Goal: Task Accomplishment & Management: Use online tool/utility

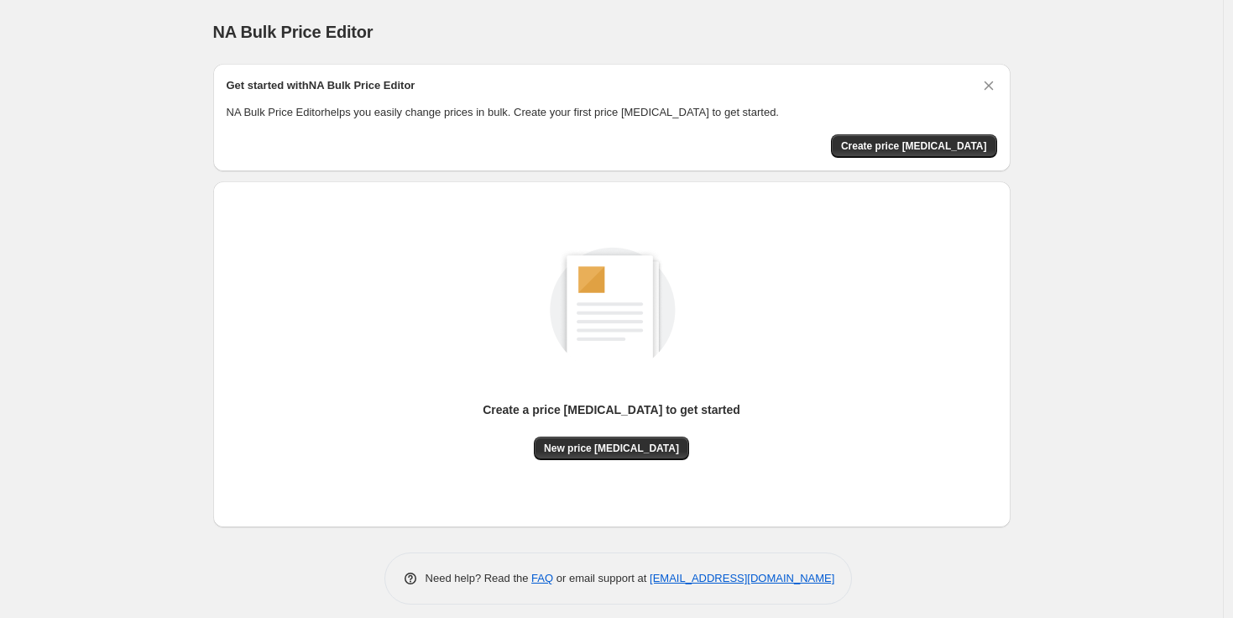
click at [123, 253] on div "NA Bulk Price Editor. This page is ready NA Bulk Price Editor Get started with …" at bounding box center [611, 314] width 1222 height 629
click at [1180, 107] on div "NA Bulk Price Editor. This page is ready NA Bulk Price Editor Get started with …" at bounding box center [611, 314] width 1222 height 629
click at [1162, 13] on div "NA Bulk Price Editor. This page is ready NA Bulk Price Editor Get started with …" at bounding box center [611, 314] width 1222 height 629
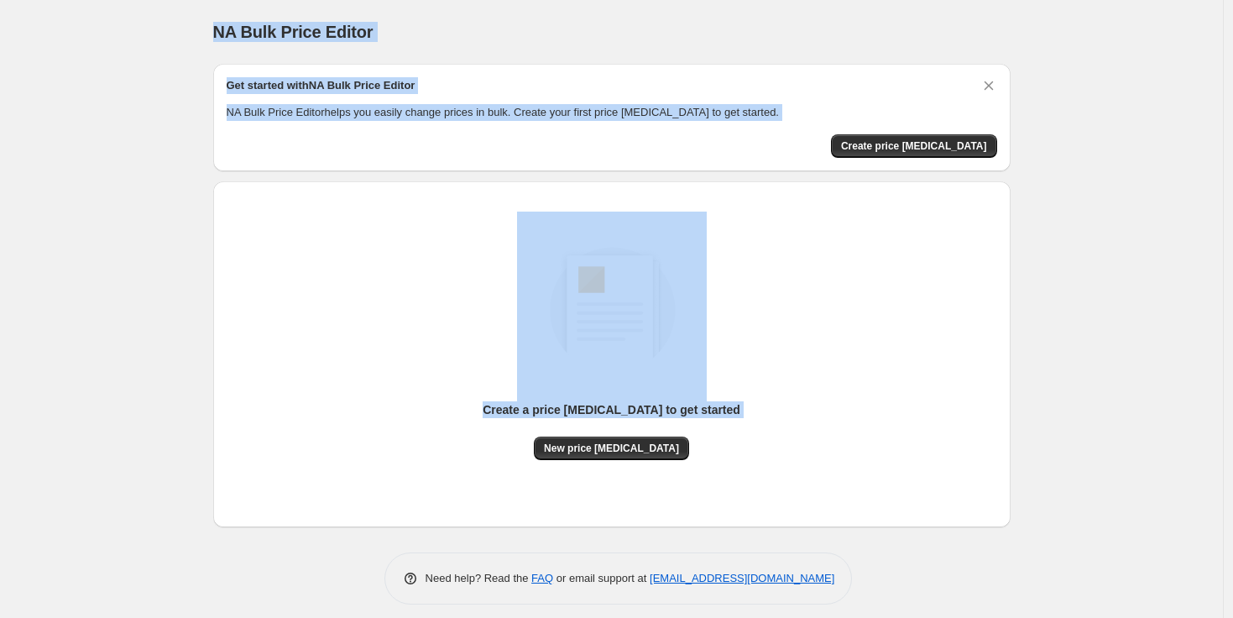
drag, startPoint x: 142, startPoint y: 26, endPoint x: 991, endPoint y: 437, distance: 943.4
click at [909, 523] on div "NA Bulk Price Editor. This page is ready NA Bulk Price Editor Get started with …" at bounding box center [611, 314] width 1222 height 629
click at [1094, 332] on div "NA Bulk Price Editor. This page is ready NA Bulk Price Editor Get started with …" at bounding box center [611, 314] width 1222 height 629
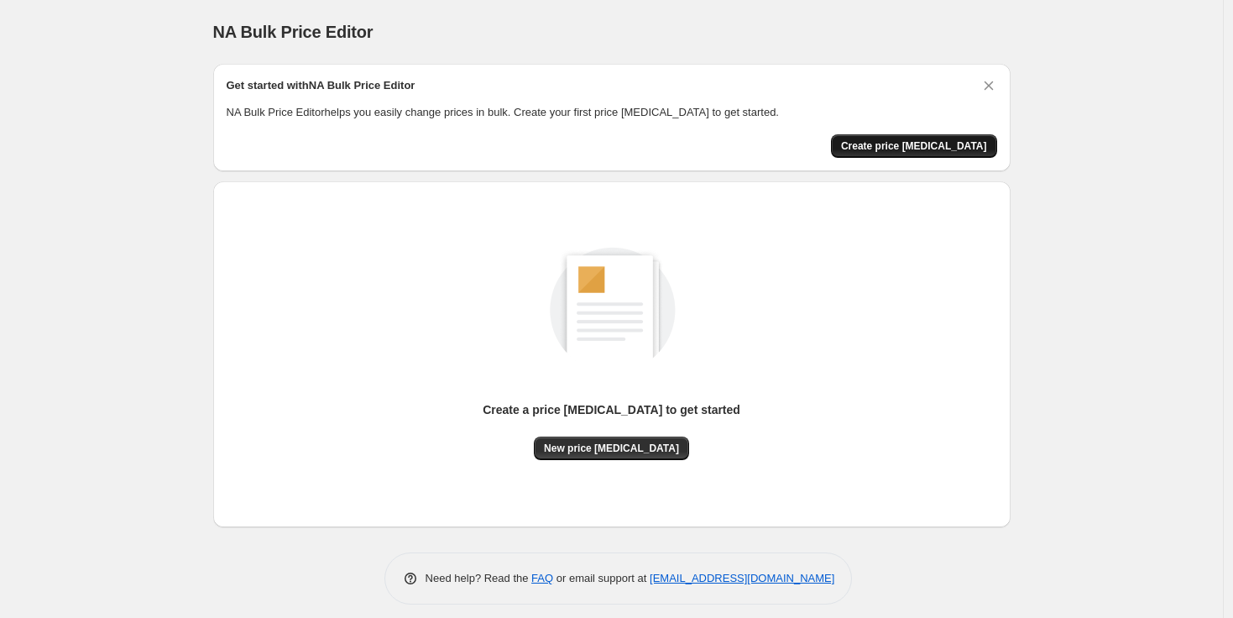
click at [909, 145] on span "Create price [MEDICAL_DATA]" at bounding box center [914, 145] width 146 height 13
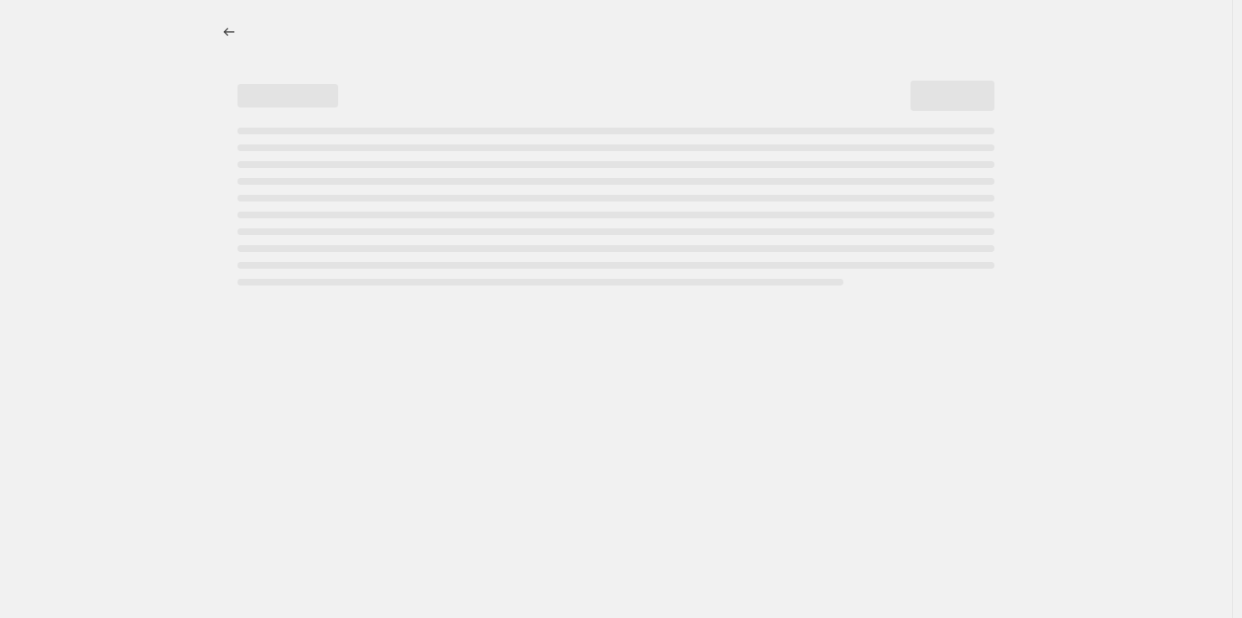
select select "percentage"
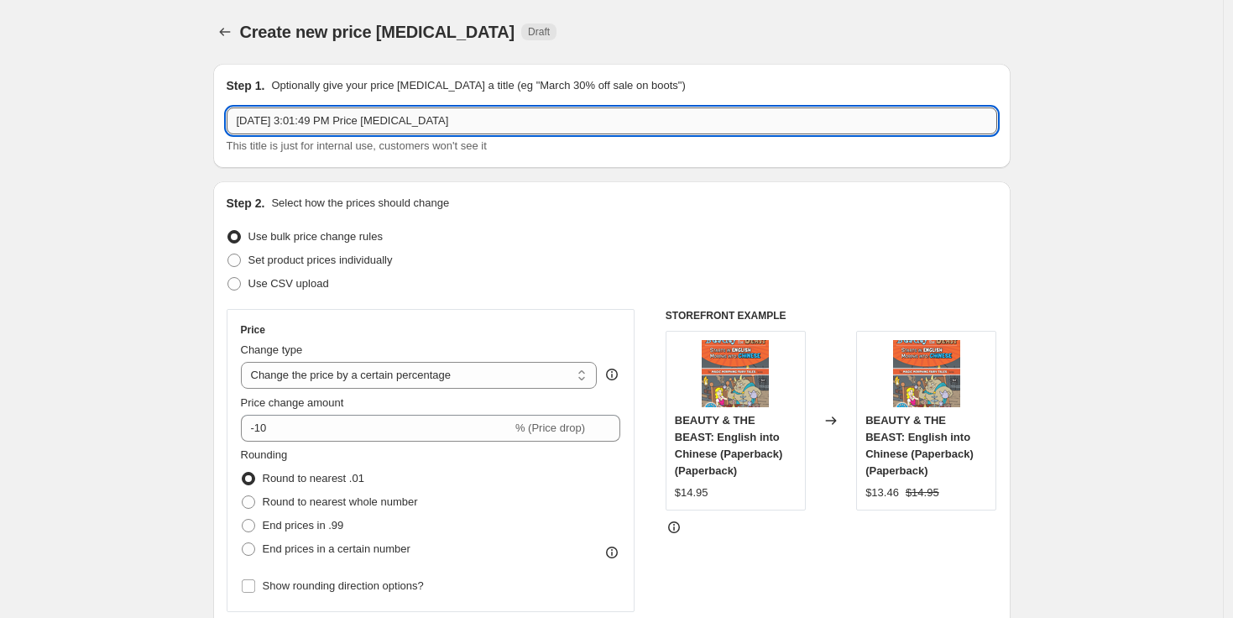
click at [476, 118] on input "Sep 5, 2025, 3:01:49 PM Price change job" at bounding box center [612, 120] width 770 height 27
drag, startPoint x: 476, startPoint y: 118, endPoint x: 230, endPoint y: 122, distance: 245.9
click at [230, 122] on input "Sep 5, 2025, 3:01:49 PM Price change job" at bounding box center [612, 120] width 770 height 27
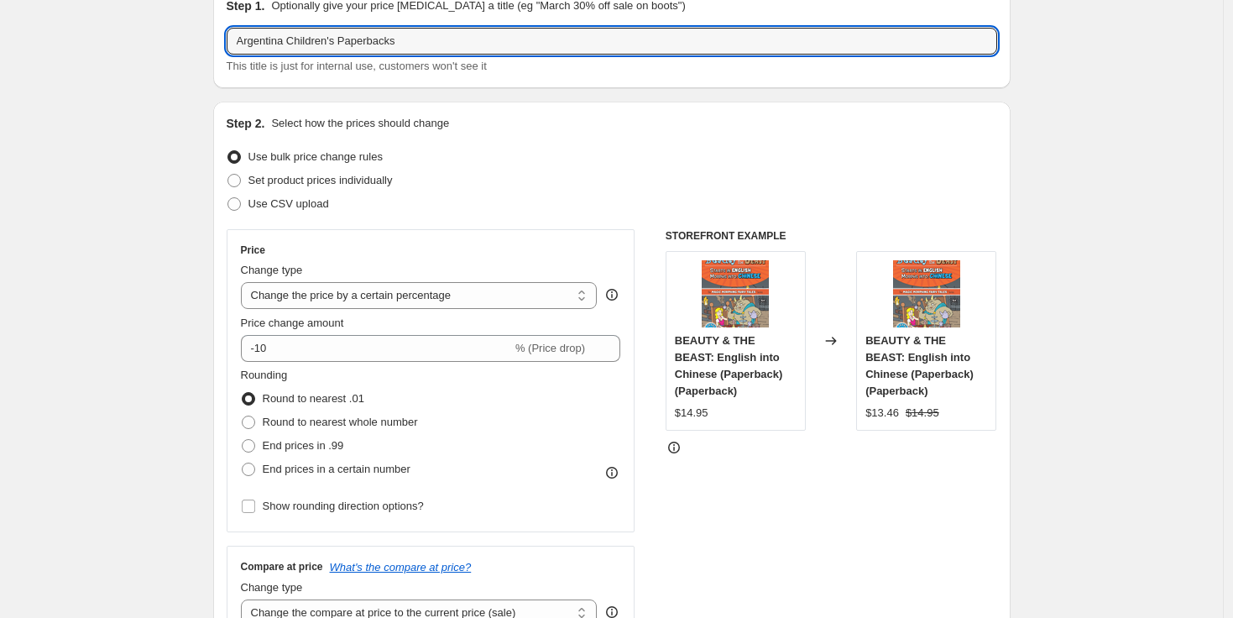
scroll to position [82, 0]
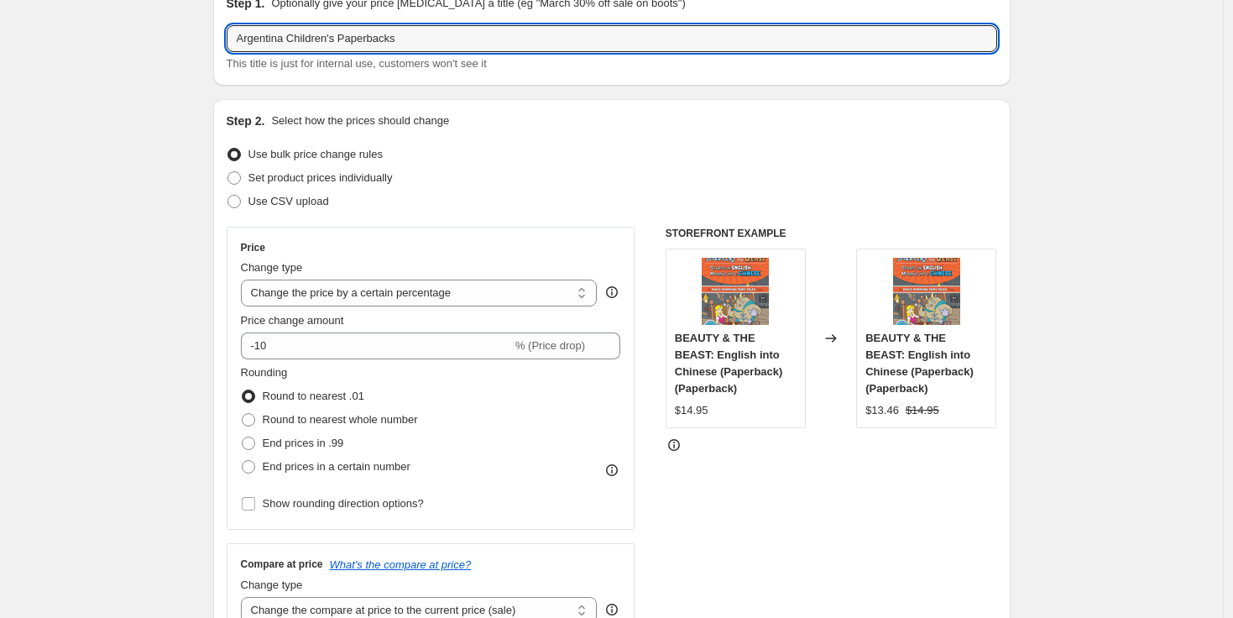
type input "Argentina Children's Paperbacks"
click at [550, 154] on div "Use bulk price change rules" at bounding box center [612, 154] width 770 height 23
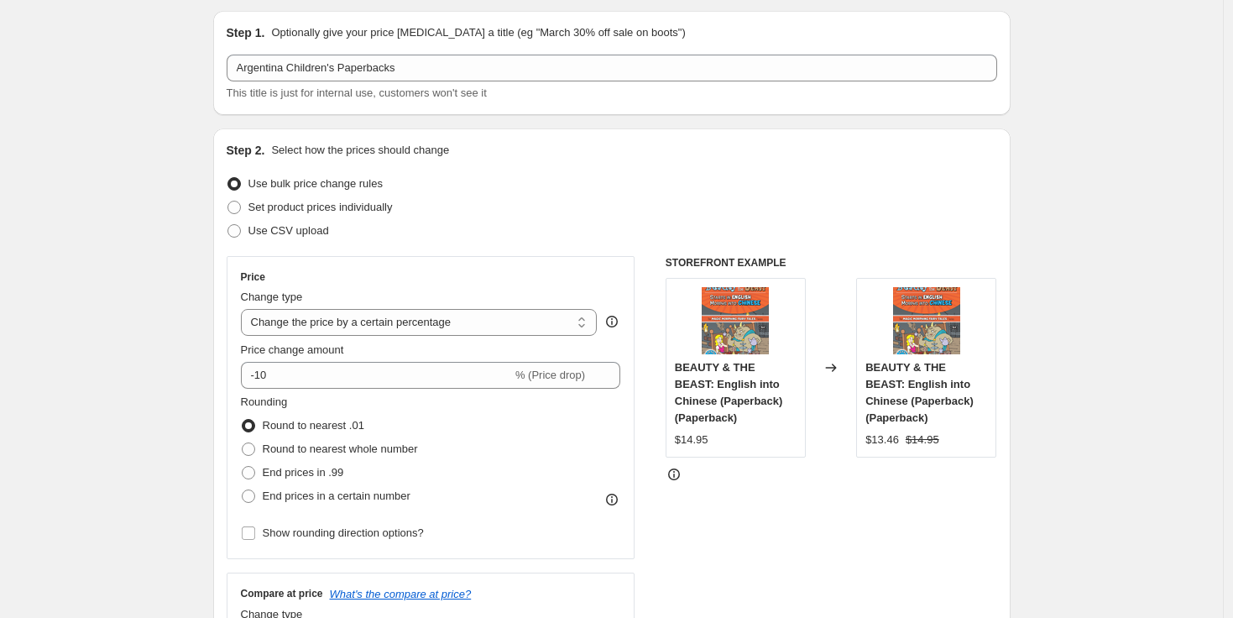
scroll to position [50, 0]
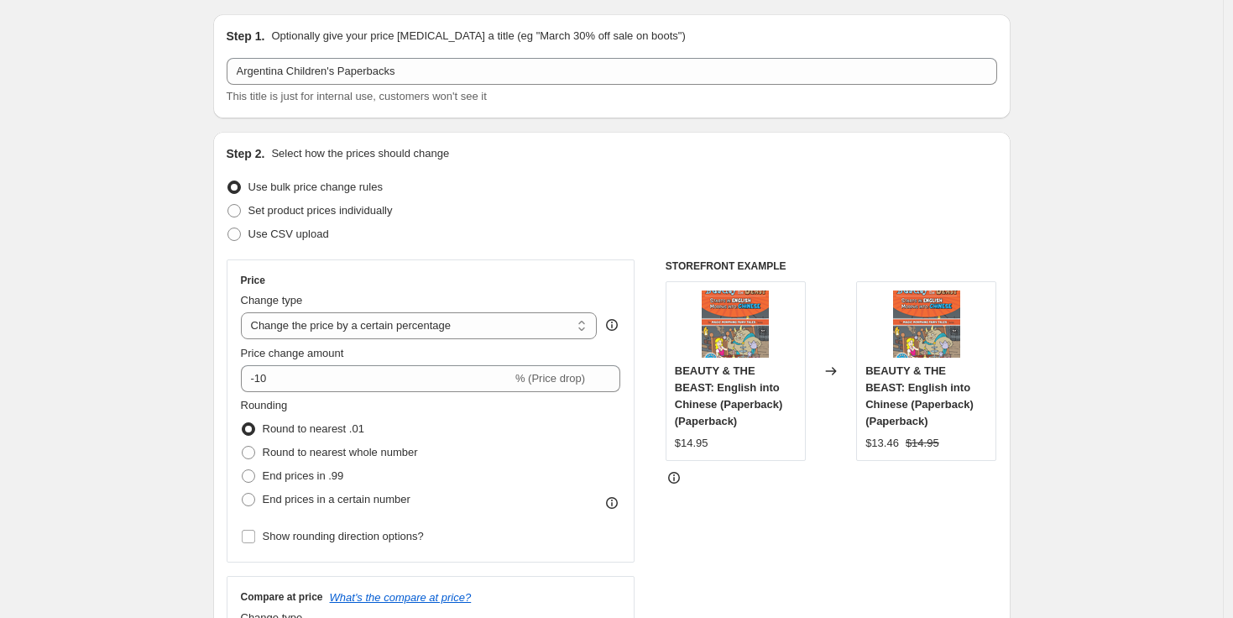
click at [499, 236] on div "Use CSV upload" at bounding box center [612, 233] width 770 height 23
copy div "Create new price change job. This page is ready Create new price change job Dra…"
click at [383, 326] on select "Change the price to a certain amount Change the price by a certain amount Chang…" at bounding box center [419, 325] width 357 height 27
select select "to"
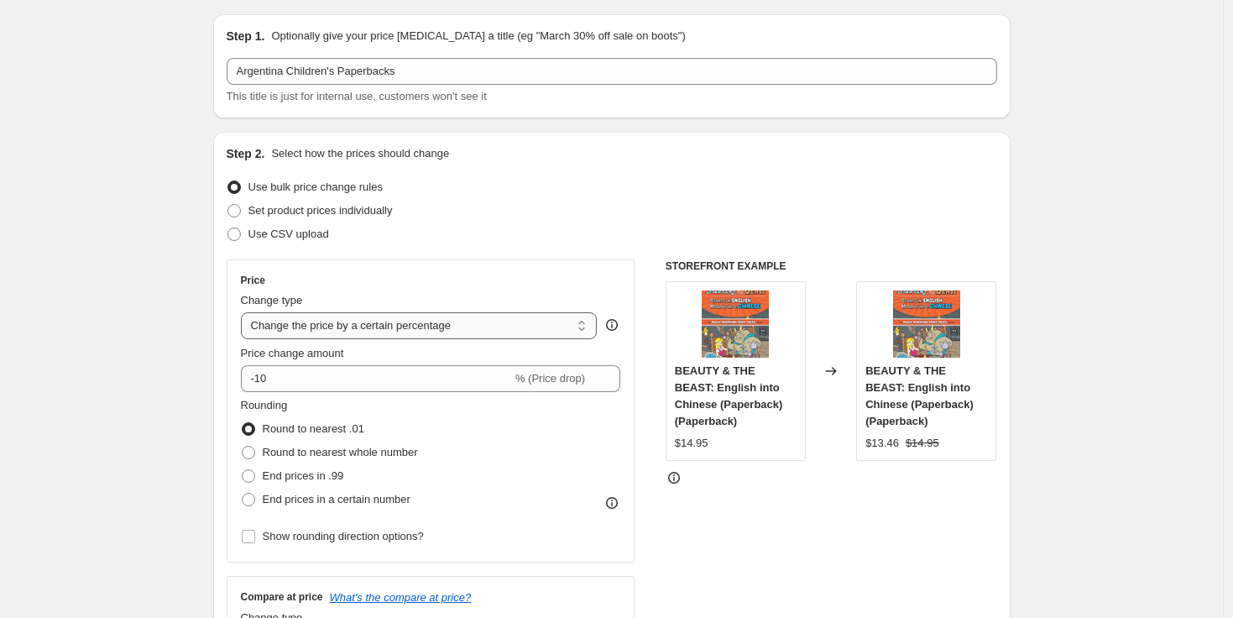
click at [245, 312] on select "Change the price to a certain amount Change the price by a certain amount Chang…" at bounding box center [419, 325] width 357 height 27
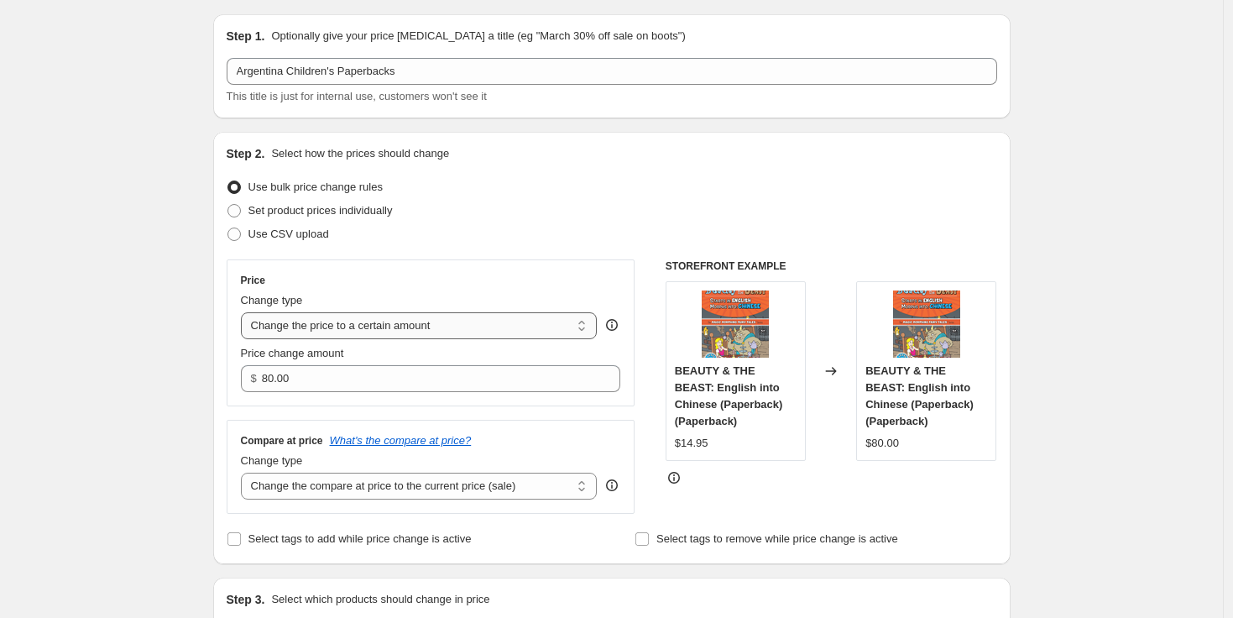
click at [365, 324] on select "Change the price to a certain amount Change the price by a certain amount Chang…" at bounding box center [419, 325] width 357 height 27
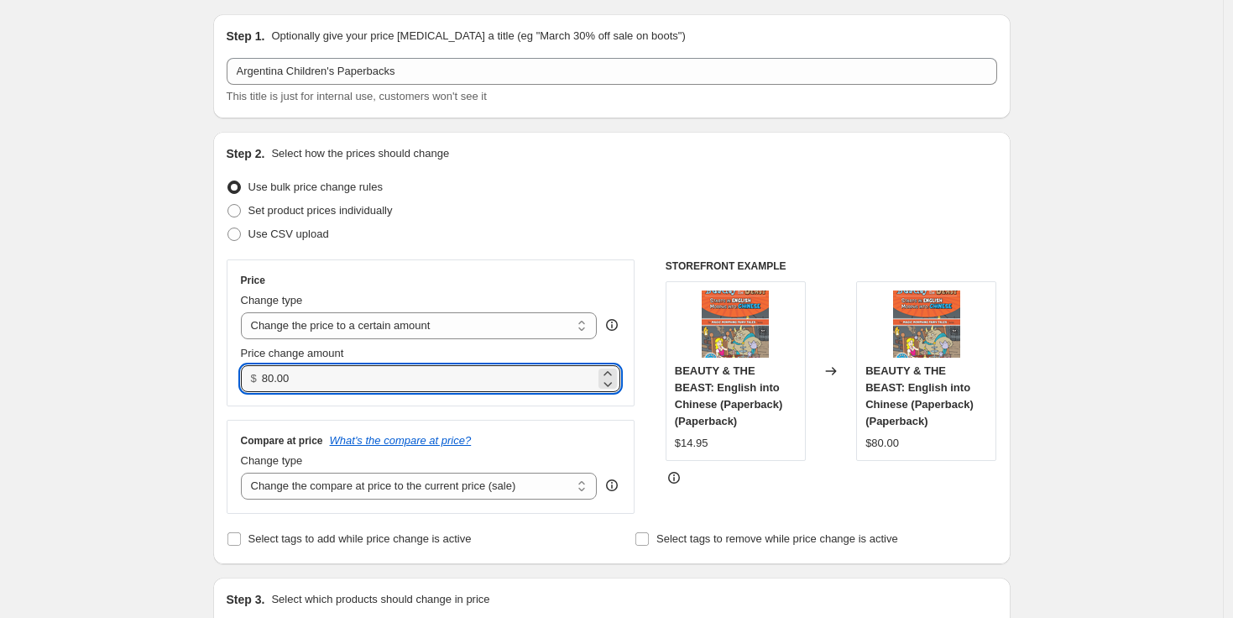
drag, startPoint x: 308, startPoint y: 377, endPoint x: 256, endPoint y: 375, distance: 52.0
click at [256, 375] on div "$ 80.00" at bounding box center [431, 378] width 380 height 27
type input "15.00"
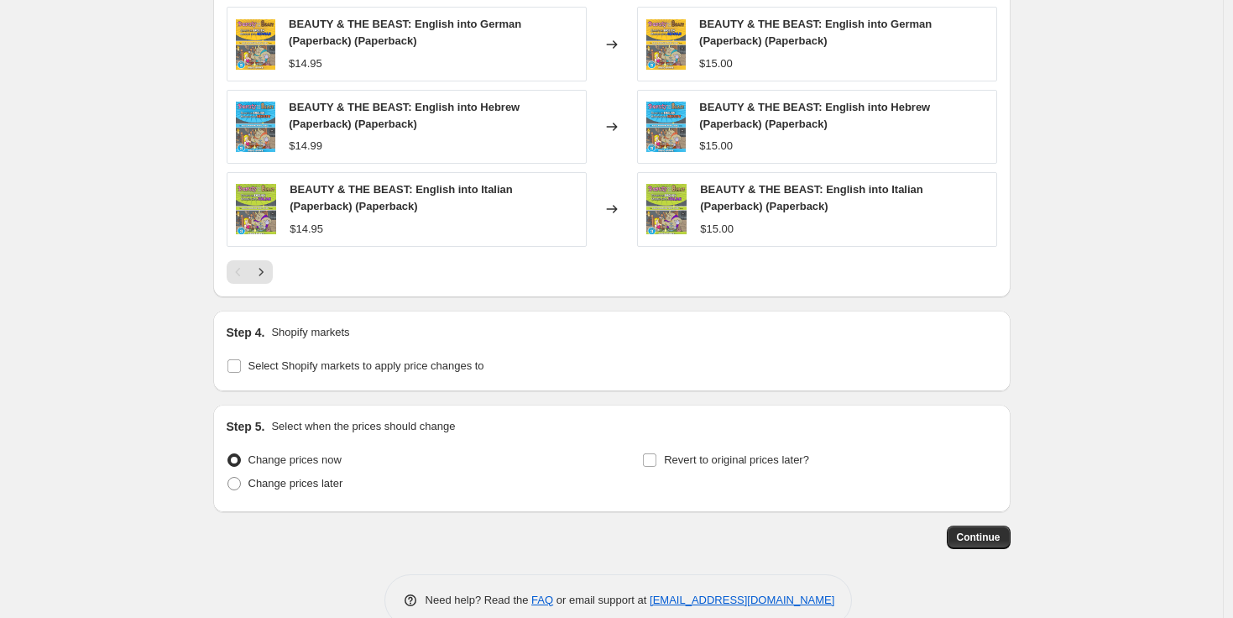
scroll to position [1024, 0]
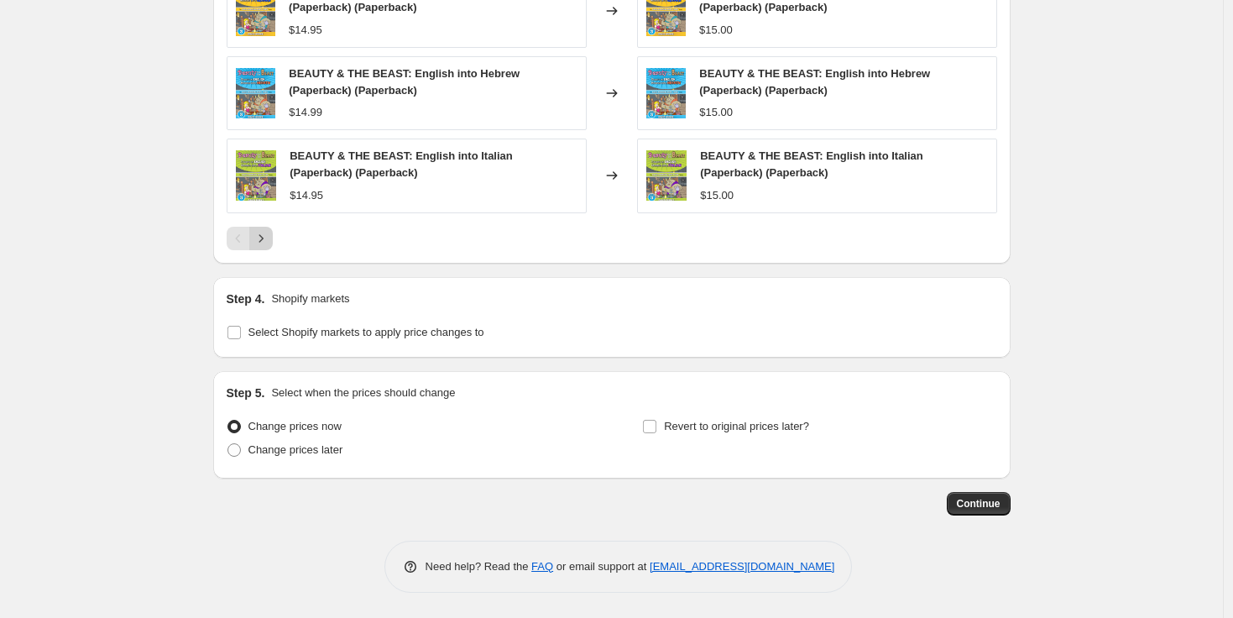
click at [263, 239] on icon "Next" at bounding box center [260, 238] width 4 height 8
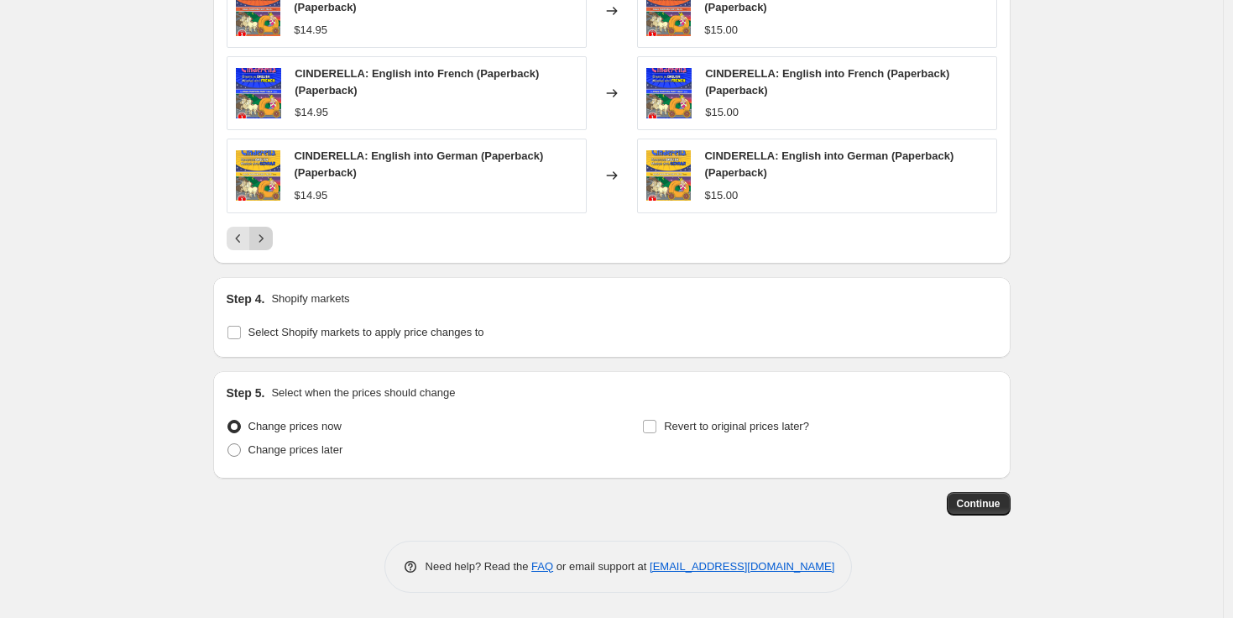
click at [268, 238] on icon "Next" at bounding box center [261, 238] width 17 height 17
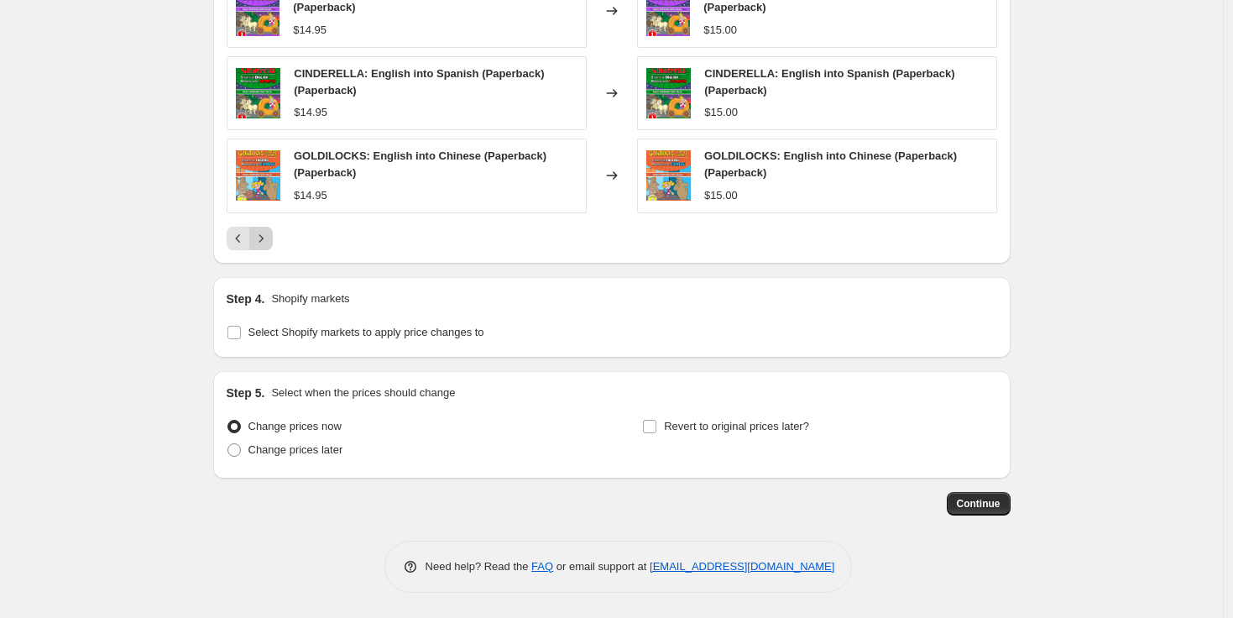
click at [268, 238] on icon "Next" at bounding box center [261, 238] width 17 height 17
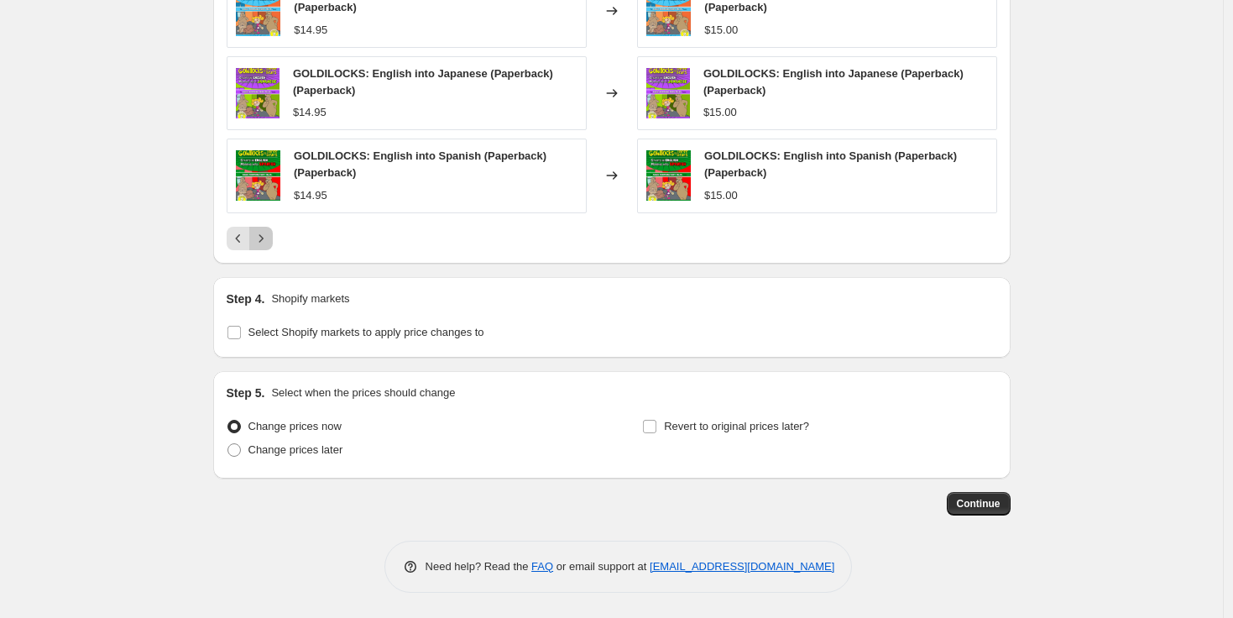
click at [268, 238] on icon "Next" at bounding box center [261, 238] width 17 height 17
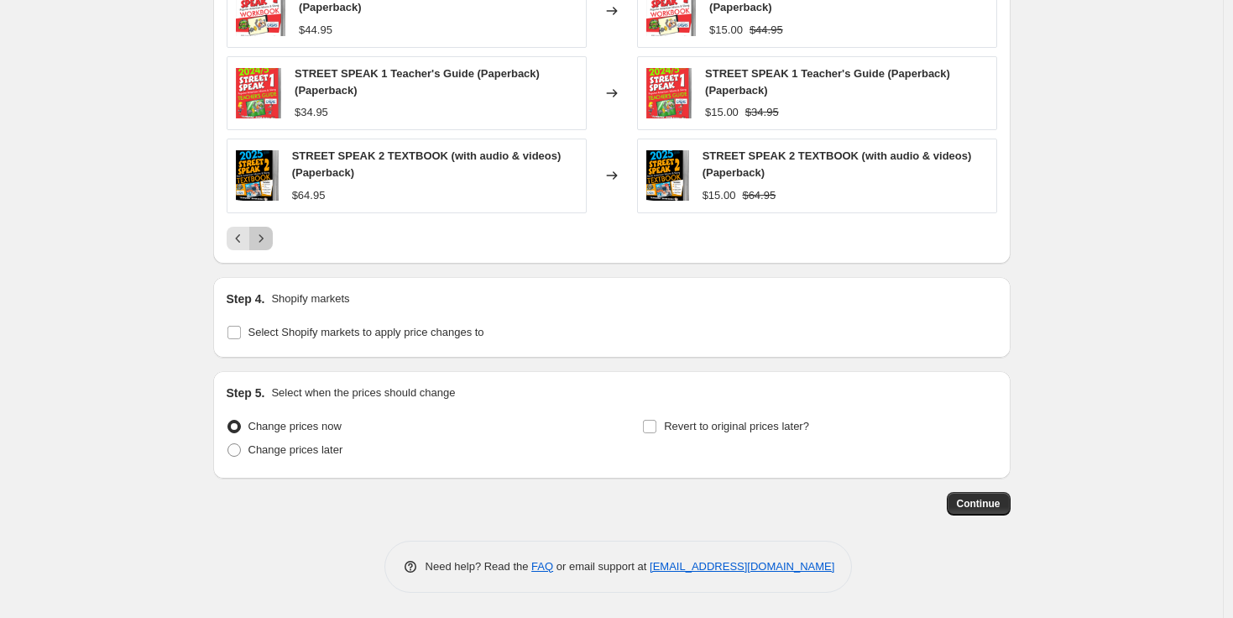
click at [268, 238] on icon "Next" at bounding box center [261, 238] width 17 height 17
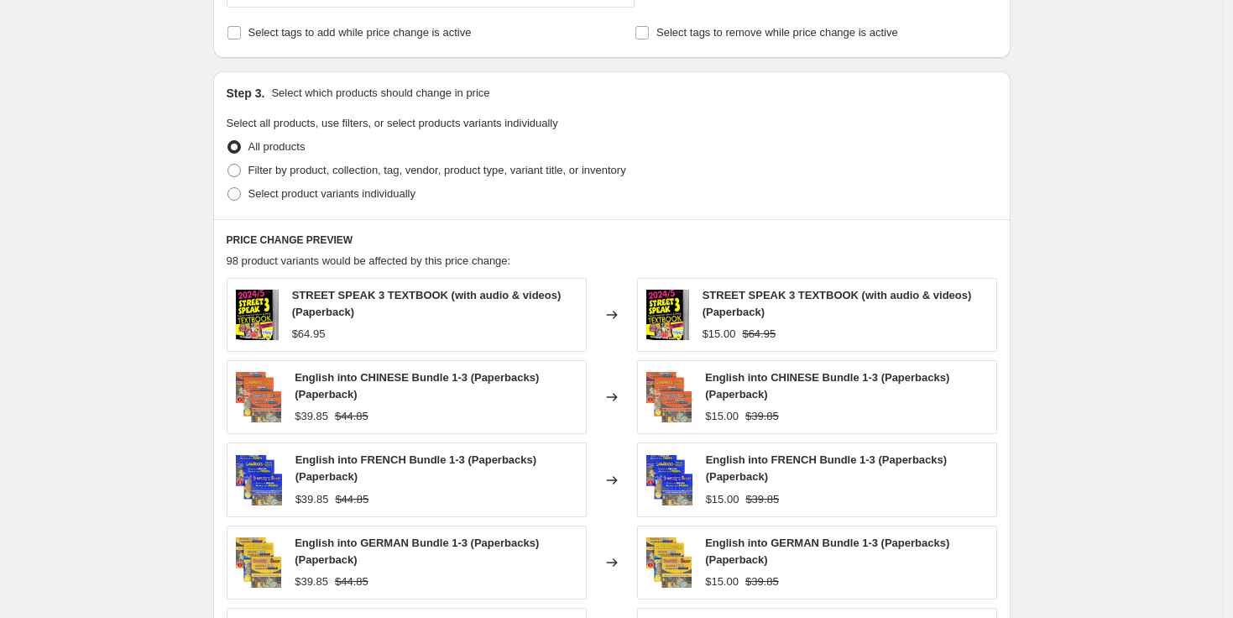
scroll to position [545, 0]
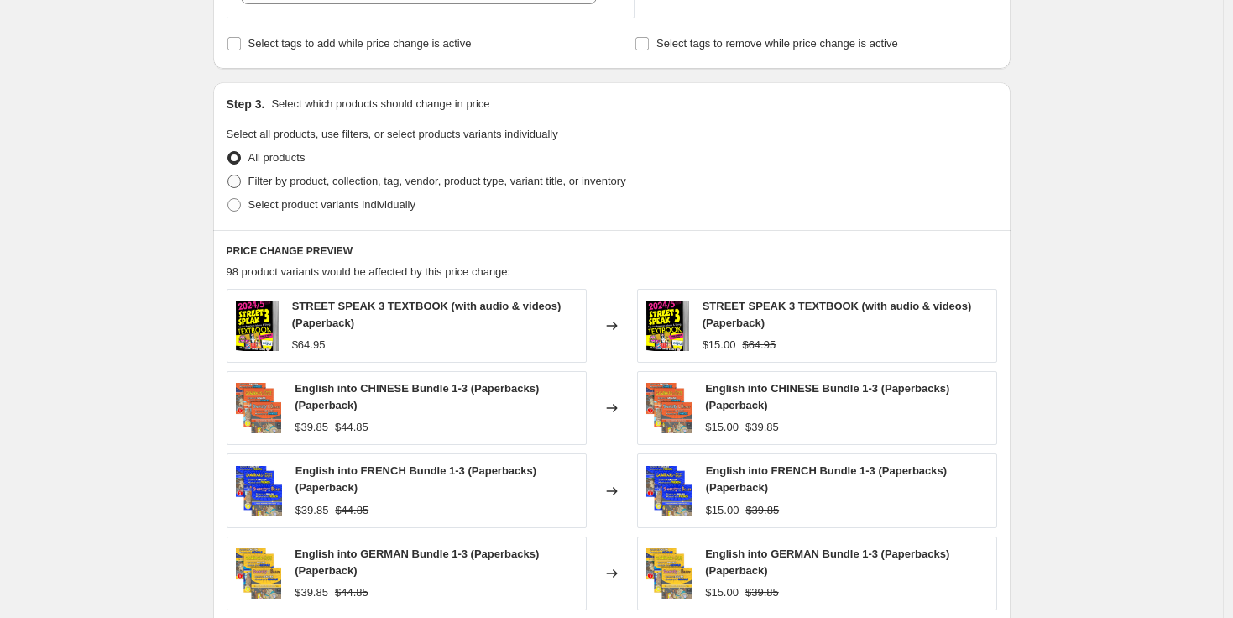
click at [240, 182] on span at bounding box center [233, 181] width 13 height 13
click at [228, 175] on input "Filter by product, collection, tag, vendor, product type, variant title, or inv…" at bounding box center [227, 175] width 1 height 1
radio input "true"
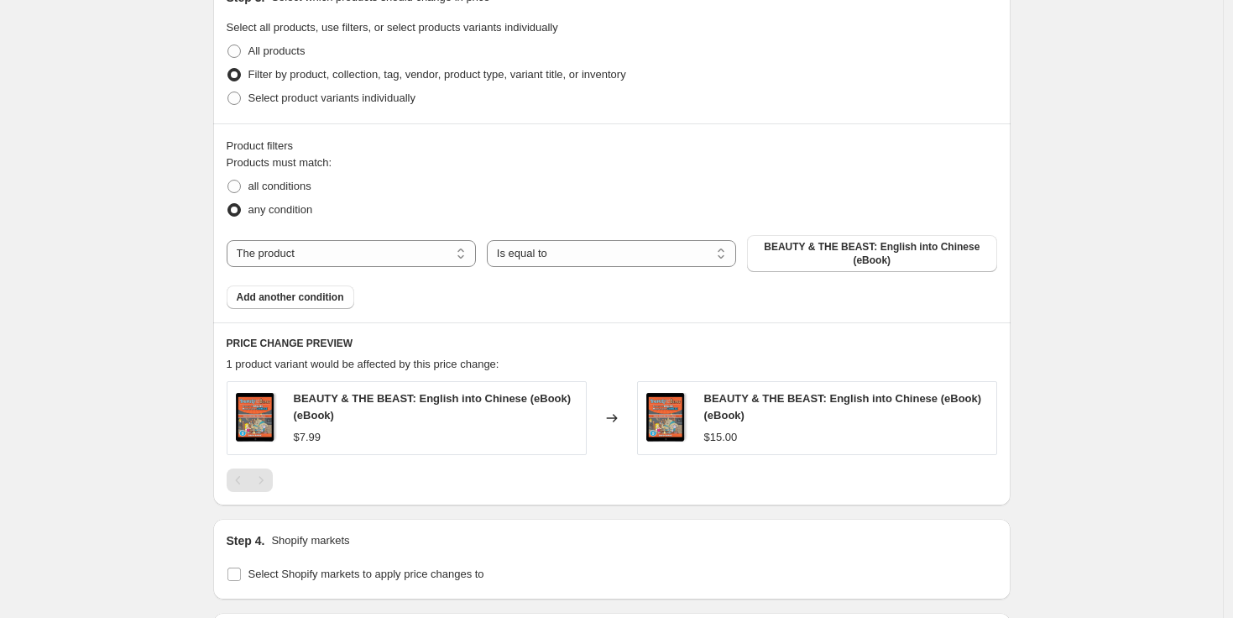
scroll to position [655, 0]
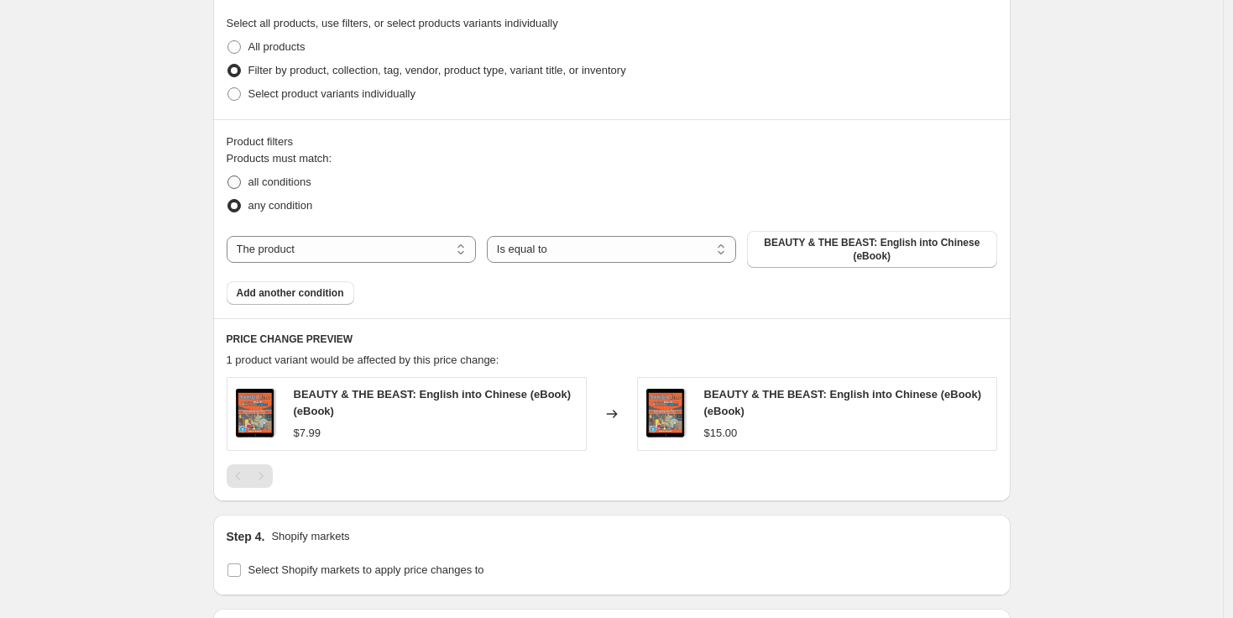
click at [241, 183] on span at bounding box center [233, 181] width 13 height 13
click at [228, 176] on input "all conditions" at bounding box center [227, 175] width 1 height 1
radio input "true"
click at [407, 253] on select "The product The product's collection The product's tag The product's vendor The…" at bounding box center [351, 249] width 249 height 27
select select "tag"
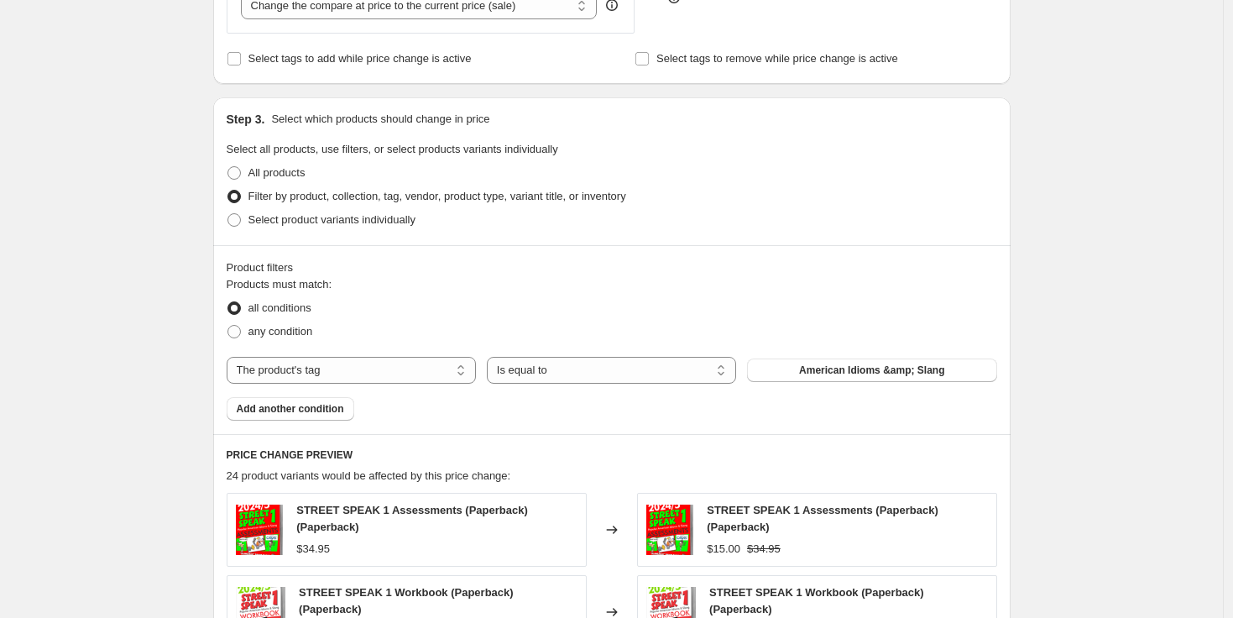
scroll to position [527, 0]
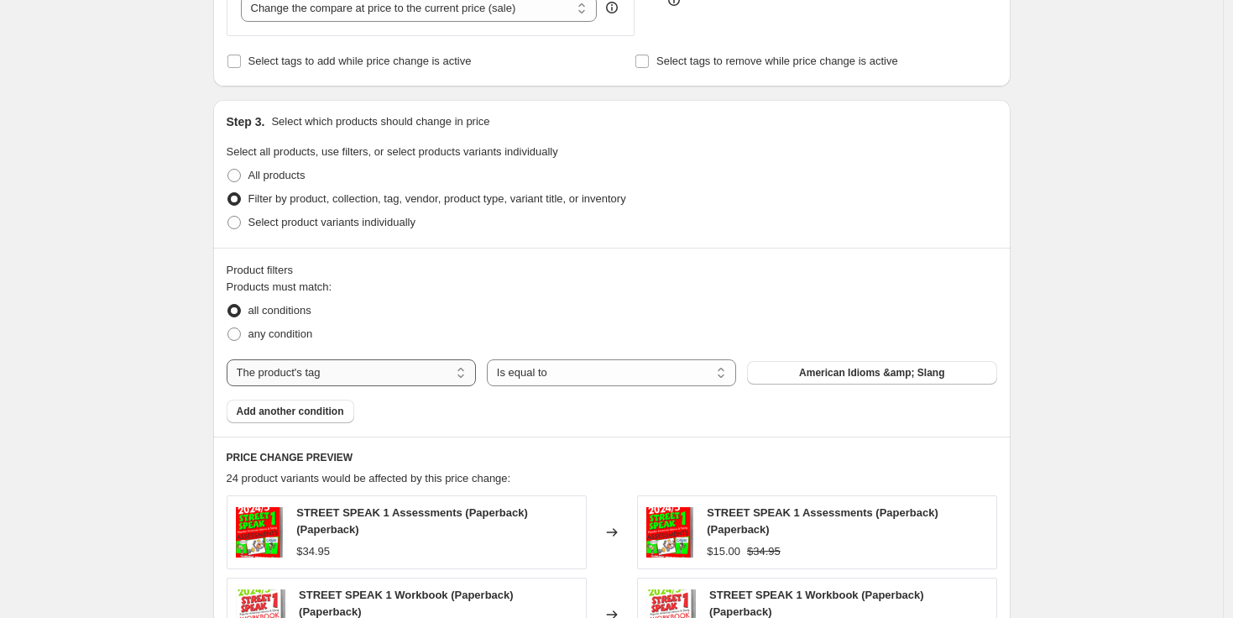
click at [441, 373] on select "The product The product's collection The product's tag The product's vendor The…" at bounding box center [351, 372] width 249 height 27
click at [263, 226] on span "Select product variants individually" at bounding box center [331, 222] width 167 height 13
click at [228, 216] on input "Select product variants individually" at bounding box center [227, 216] width 1 height 1
radio input "true"
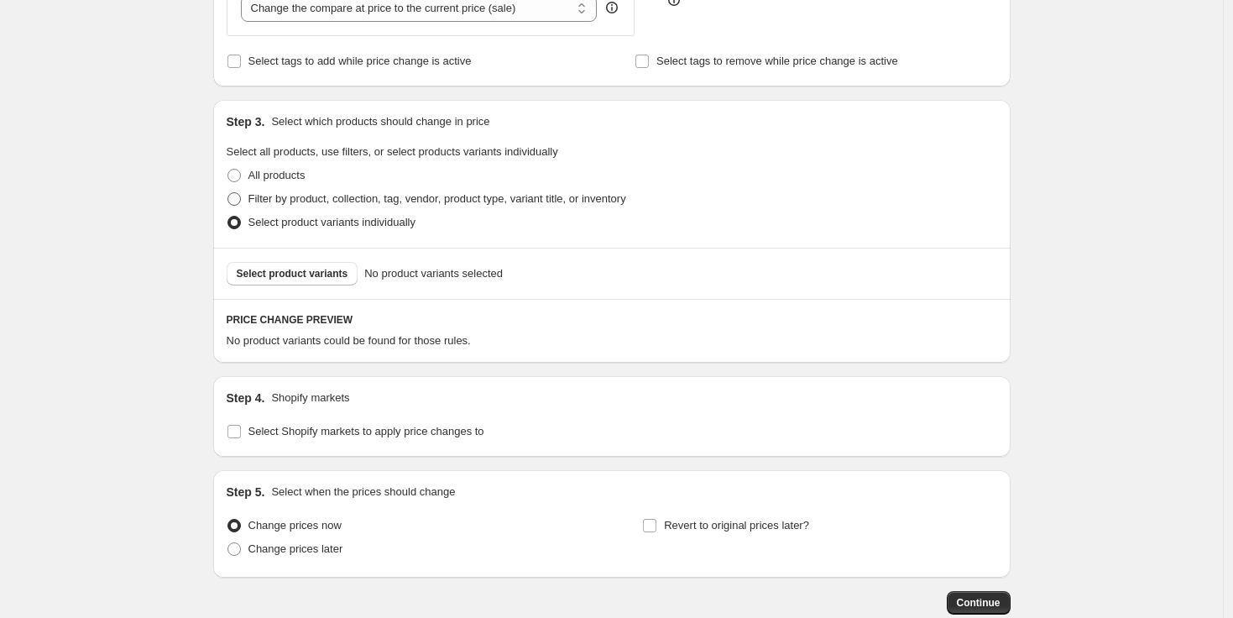
click at [249, 205] on label "Filter by product, collection, tag, vendor, product type, variant title, or inv…" at bounding box center [426, 198] width 399 height 23
click at [228, 193] on input "Filter by product, collection, tag, vendor, product type, variant title, or inv…" at bounding box center [227, 192] width 1 height 1
radio input "true"
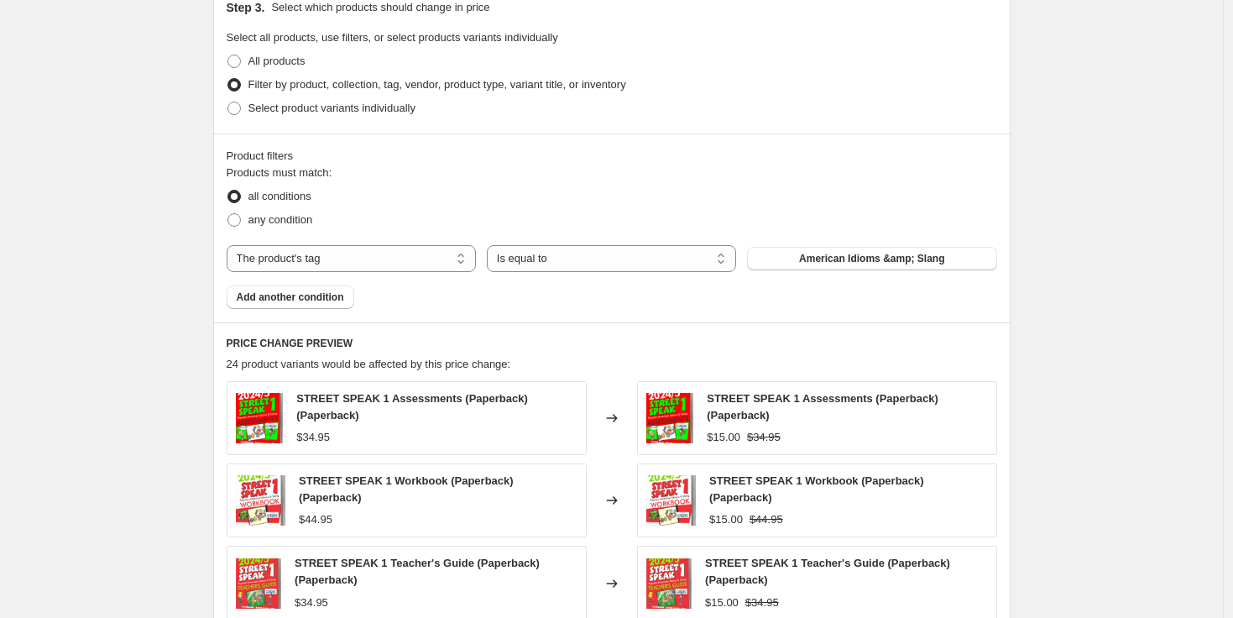
scroll to position [643, 0]
click at [422, 256] on select "The product The product's collection The product's tag The product's vendor The…" at bounding box center [351, 256] width 249 height 27
click at [276, 256] on select "The product The product's collection The product's tag The product's vendor The…" at bounding box center [351, 256] width 249 height 27
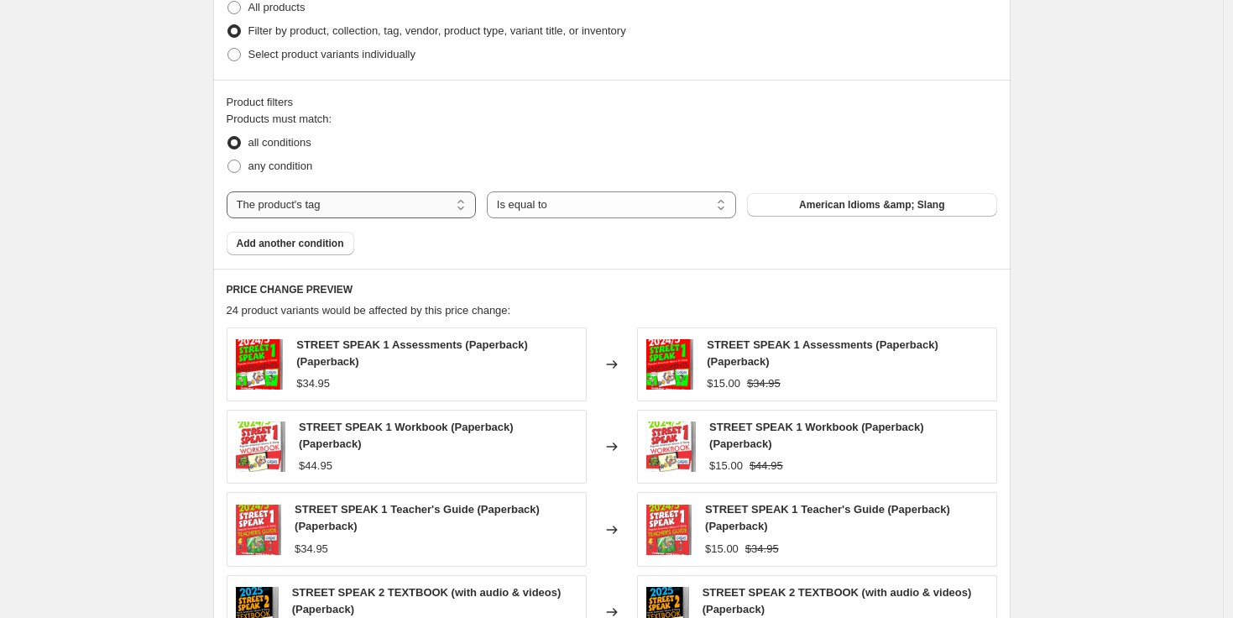
scroll to position [683, 0]
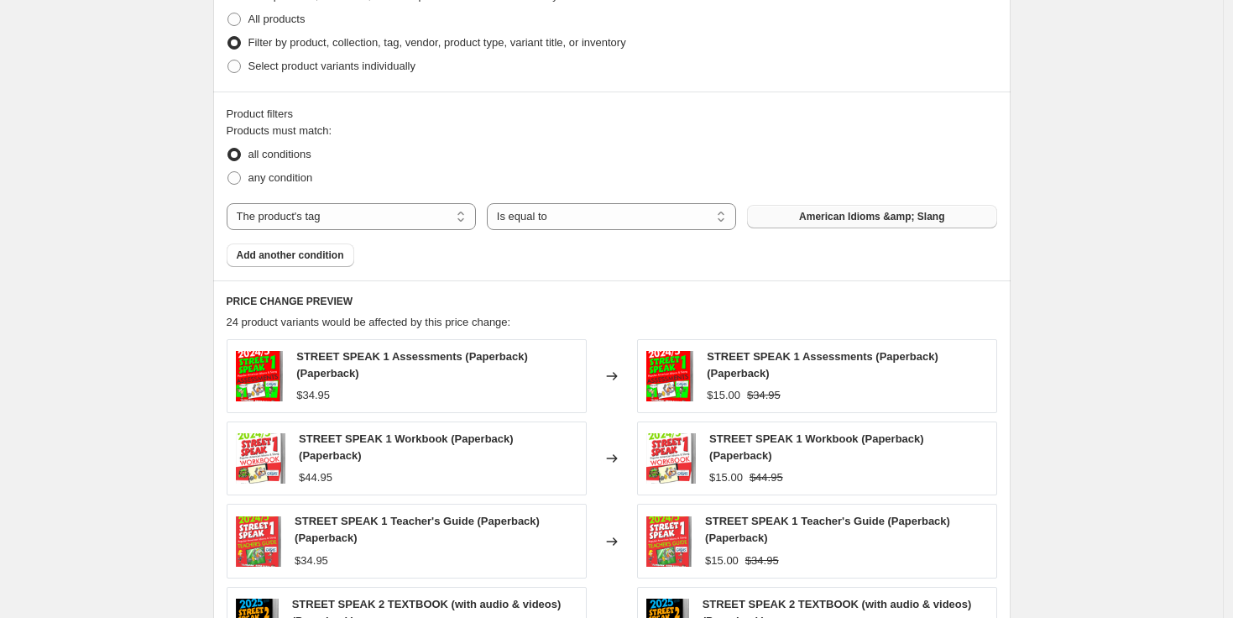
click at [849, 215] on span "American Idioms &amp; Slang" at bounding box center [871, 216] width 145 height 13
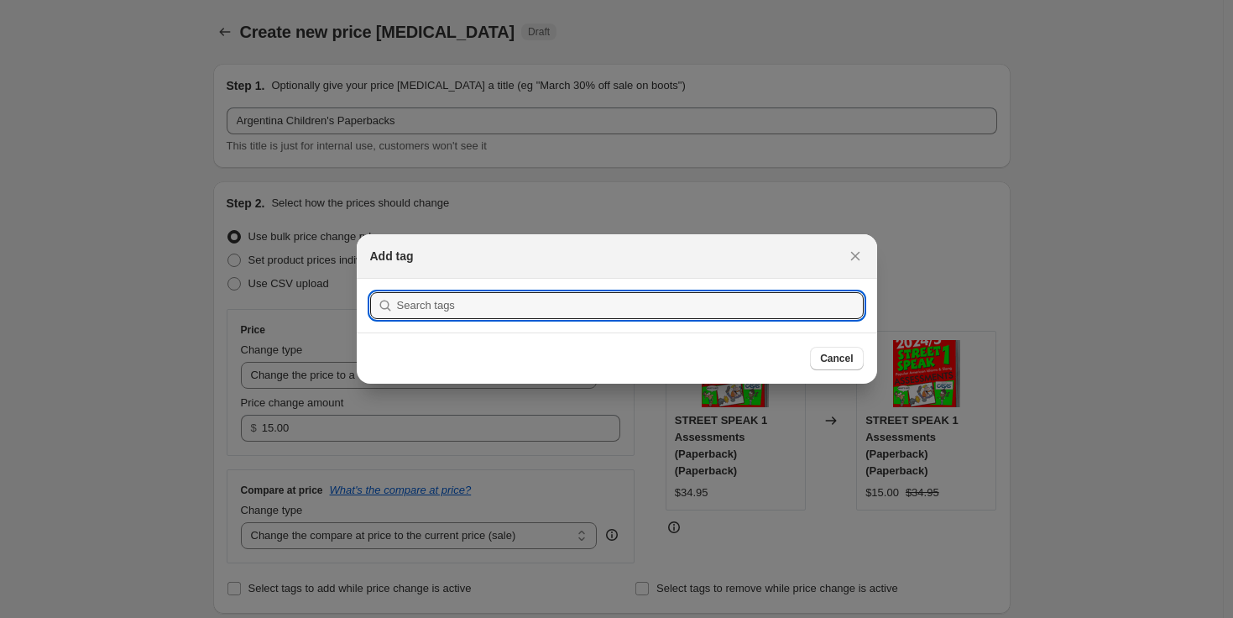
scroll to position [0, 0]
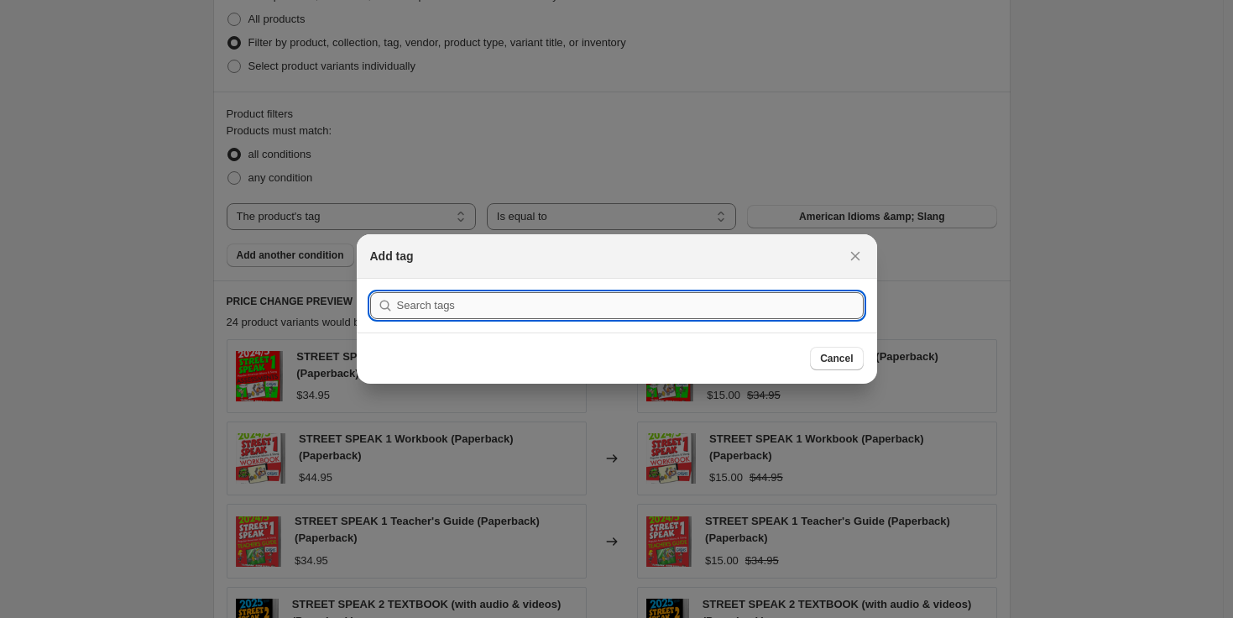
click at [796, 303] on input ":r35:" at bounding box center [630, 305] width 466 height 27
click at [835, 356] on span "Cancel" at bounding box center [836, 358] width 33 height 13
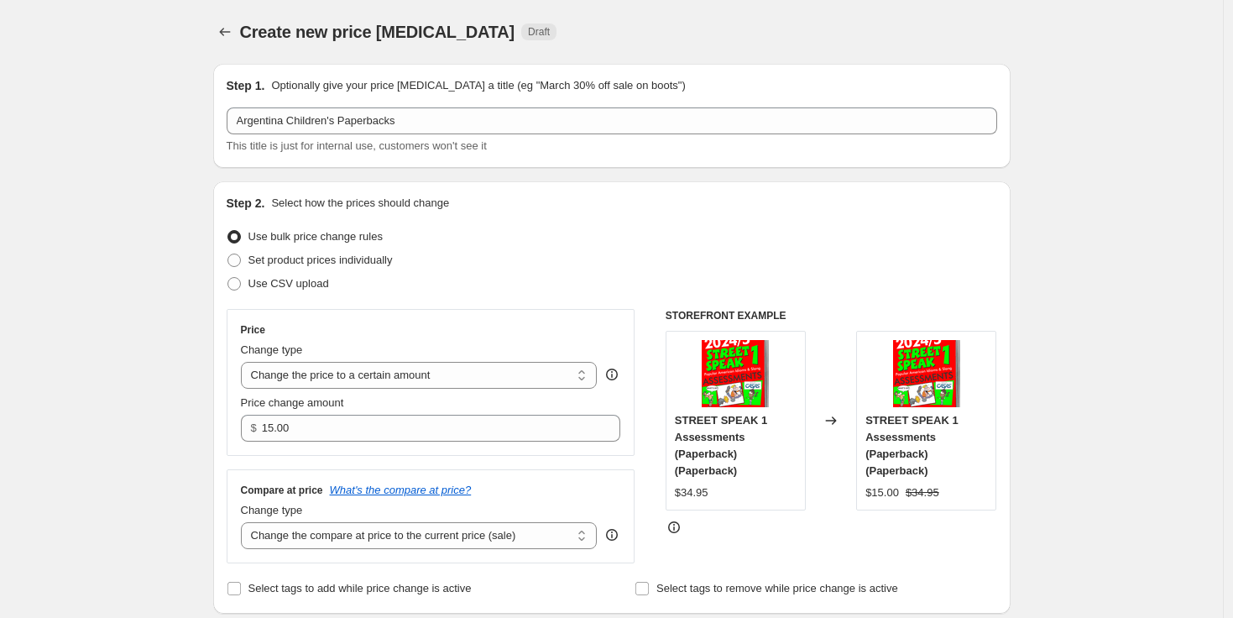
scroll to position [683, 0]
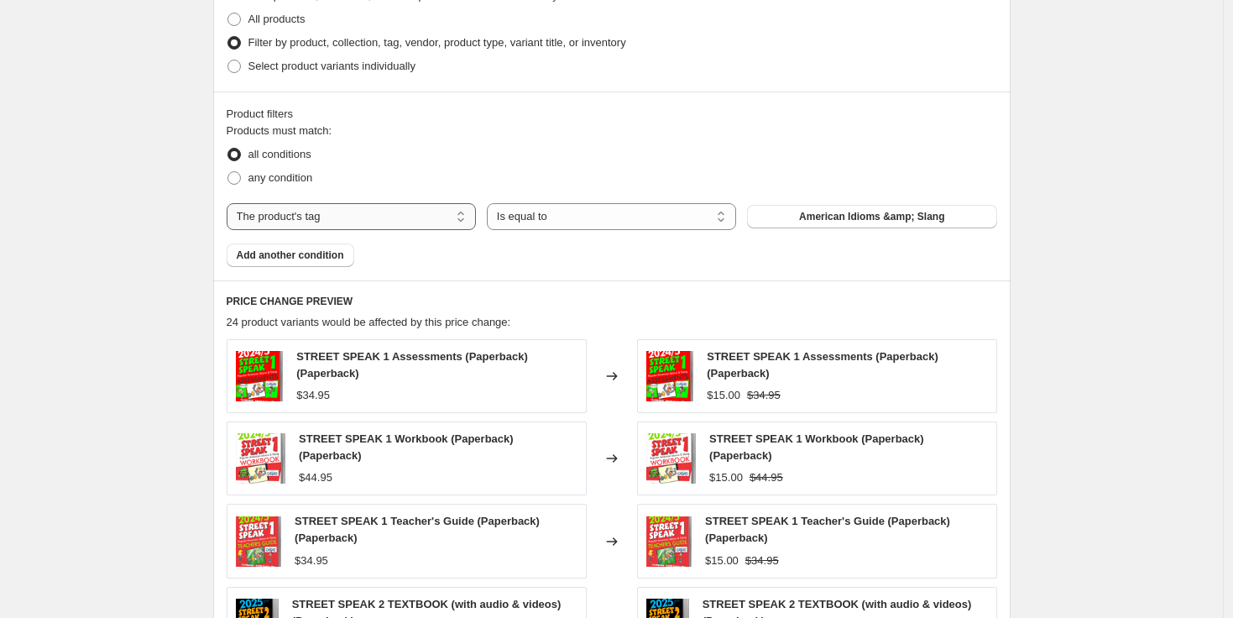
click at [340, 222] on select "The product The product's collection The product's tag The product's vendor The…" at bounding box center [351, 216] width 249 height 27
select select "collection"
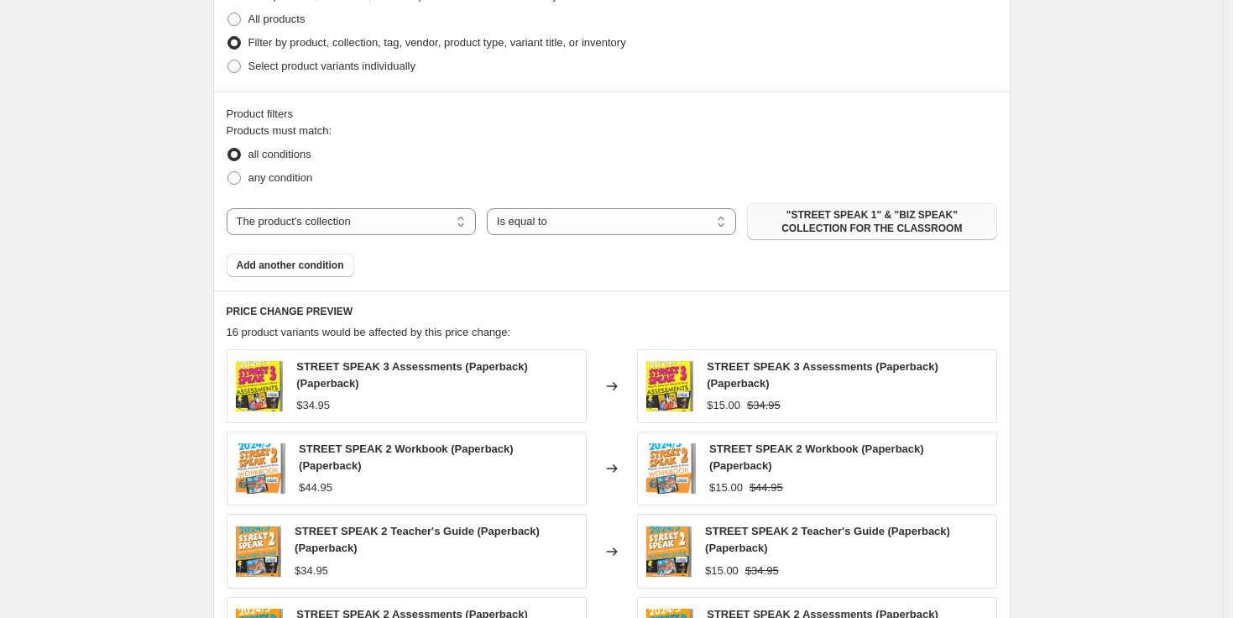
click at [838, 226] on span ""STREET SPEAK 1" & "BIZ SPEAK" COLLECTION FOR THE CLASSROOM" at bounding box center [871, 221] width 229 height 27
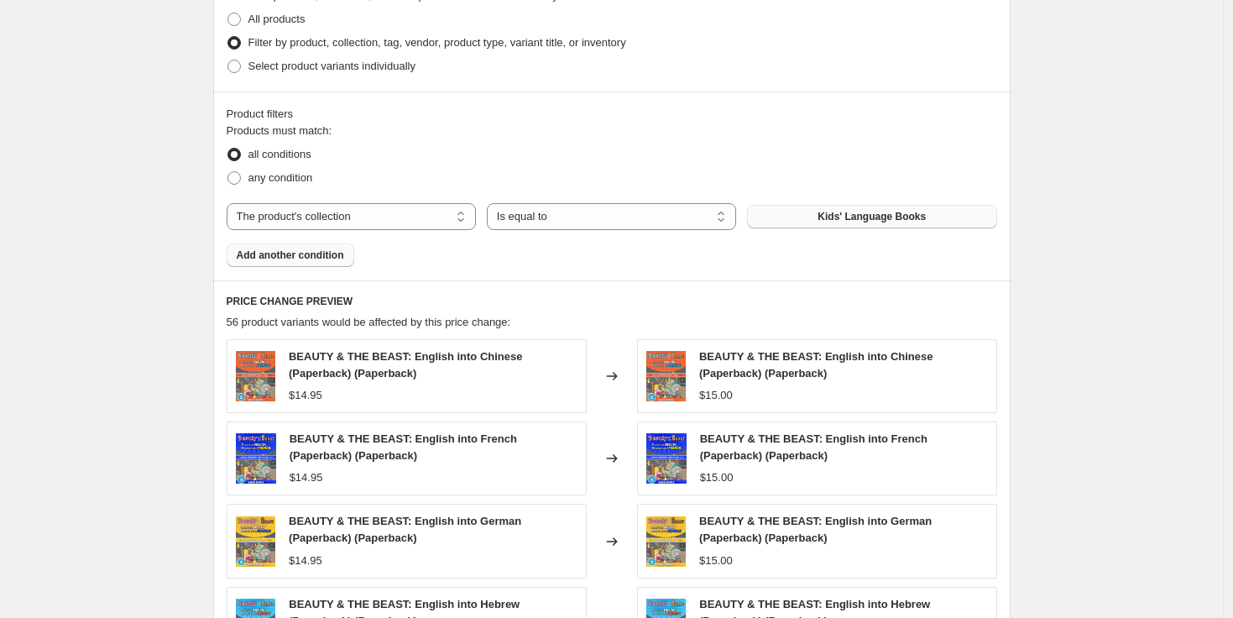
click at [336, 255] on span "Add another condition" at bounding box center [290, 254] width 107 height 13
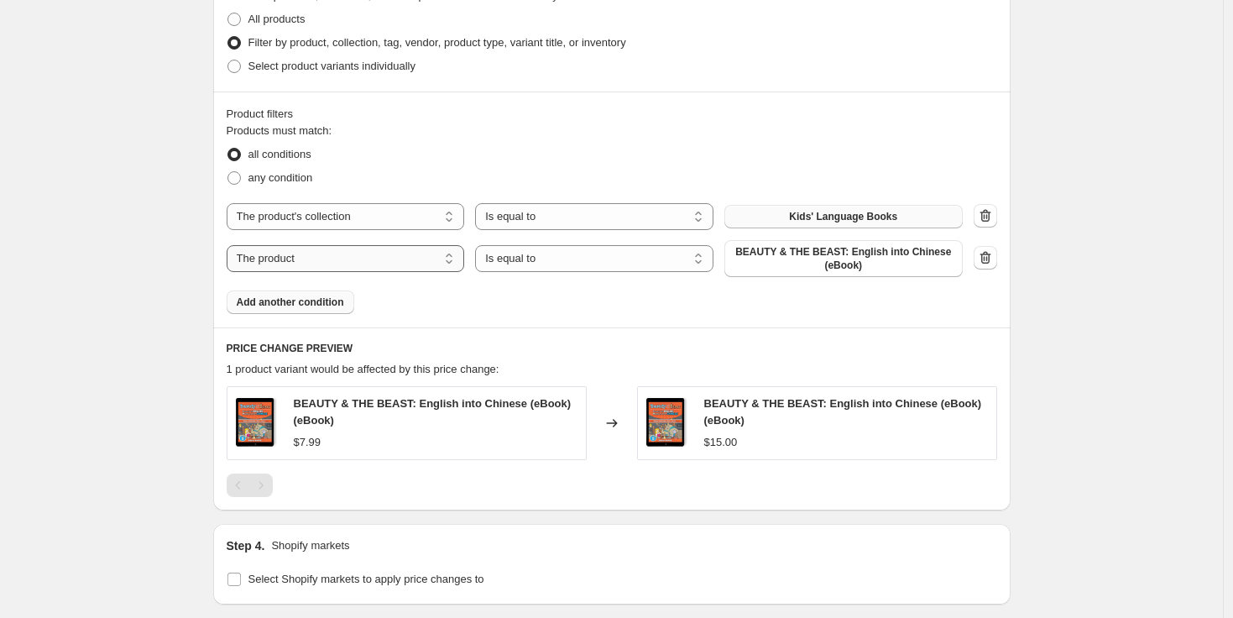
click at [451, 259] on select "The product The product's collection The product's tag The product's vendor The…" at bounding box center [346, 258] width 238 height 27
select select "tag"
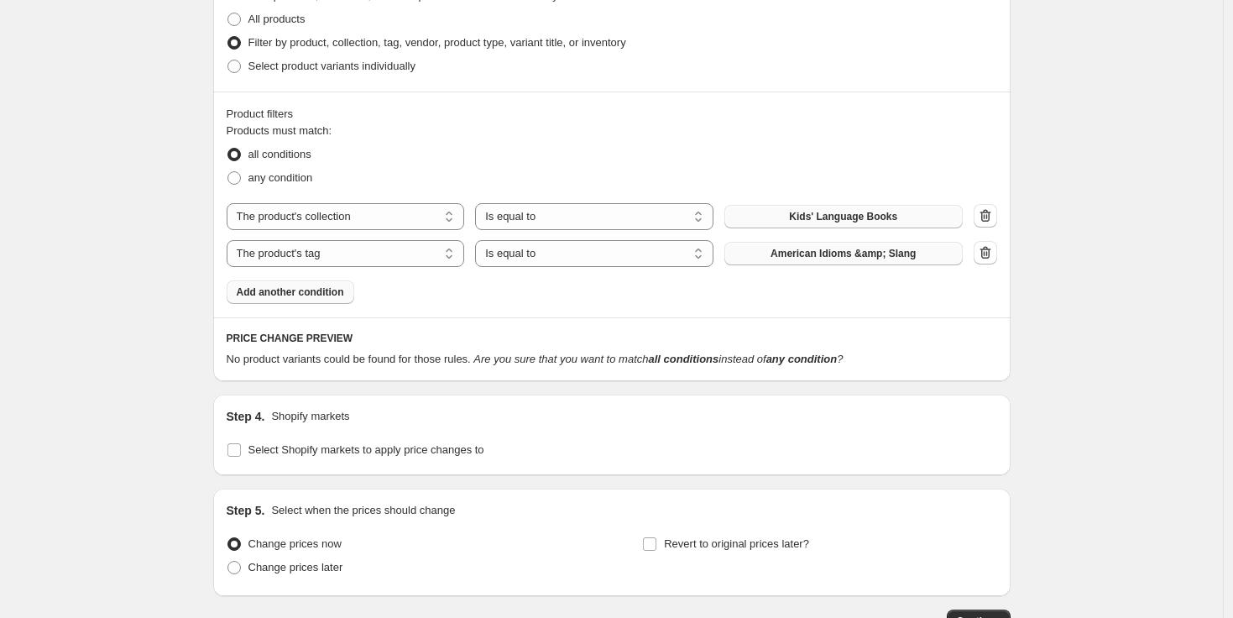
click at [847, 258] on span "American Idioms &amp; Slang" at bounding box center [842, 253] width 145 height 13
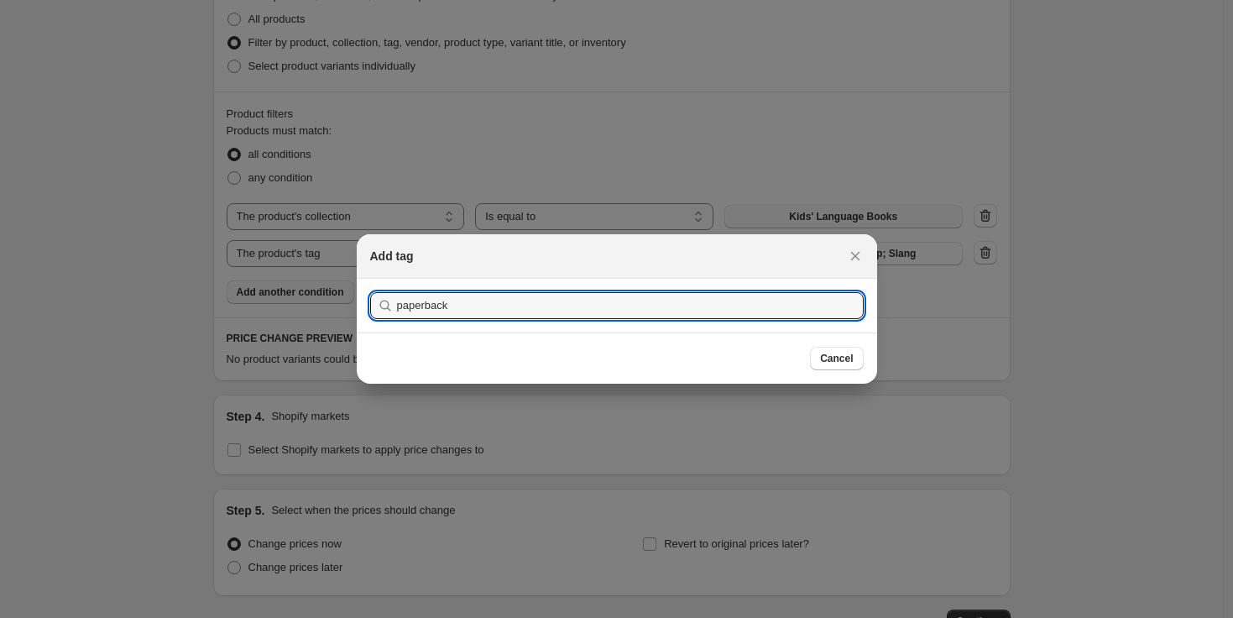
type input "paperback"
click at [370, 279] on button "Submit" at bounding box center [394, 288] width 48 height 18
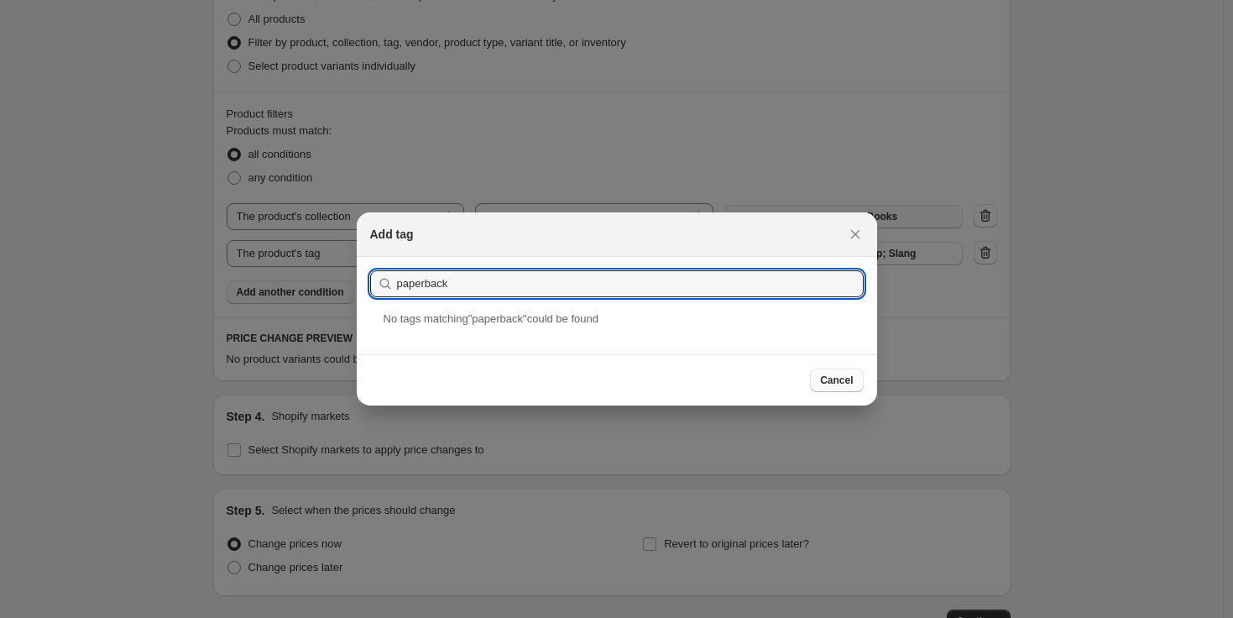
click at [835, 377] on span "Cancel" at bounding box center [836, 379] width 33 height 13
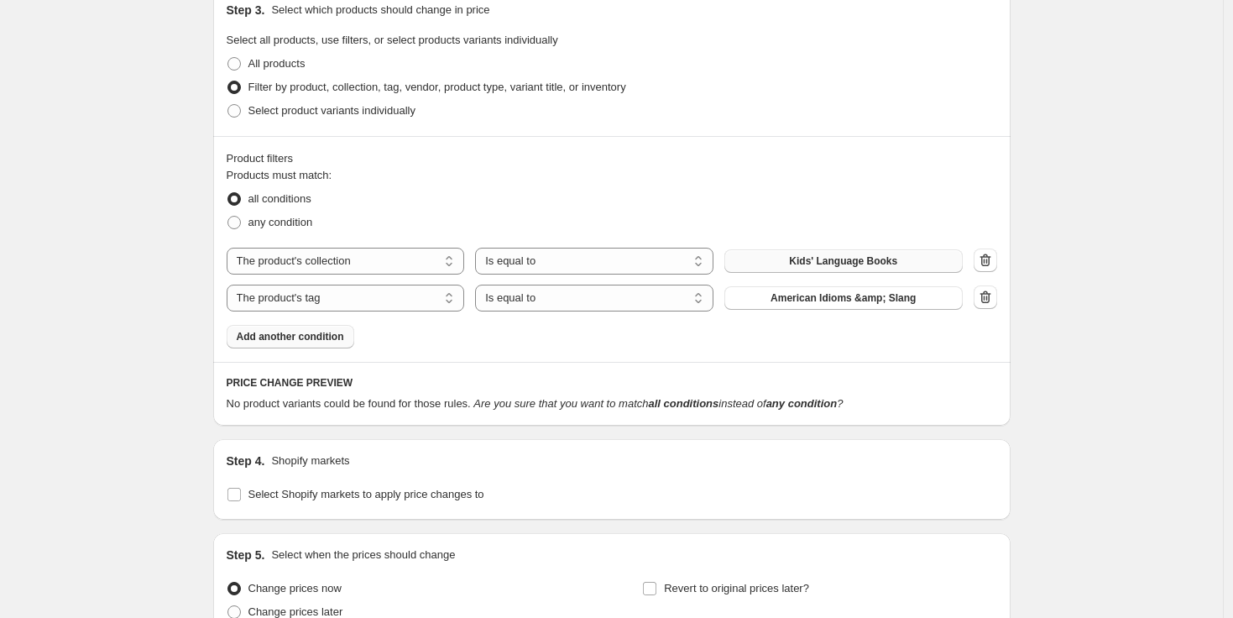
scroll to position [659, 0]
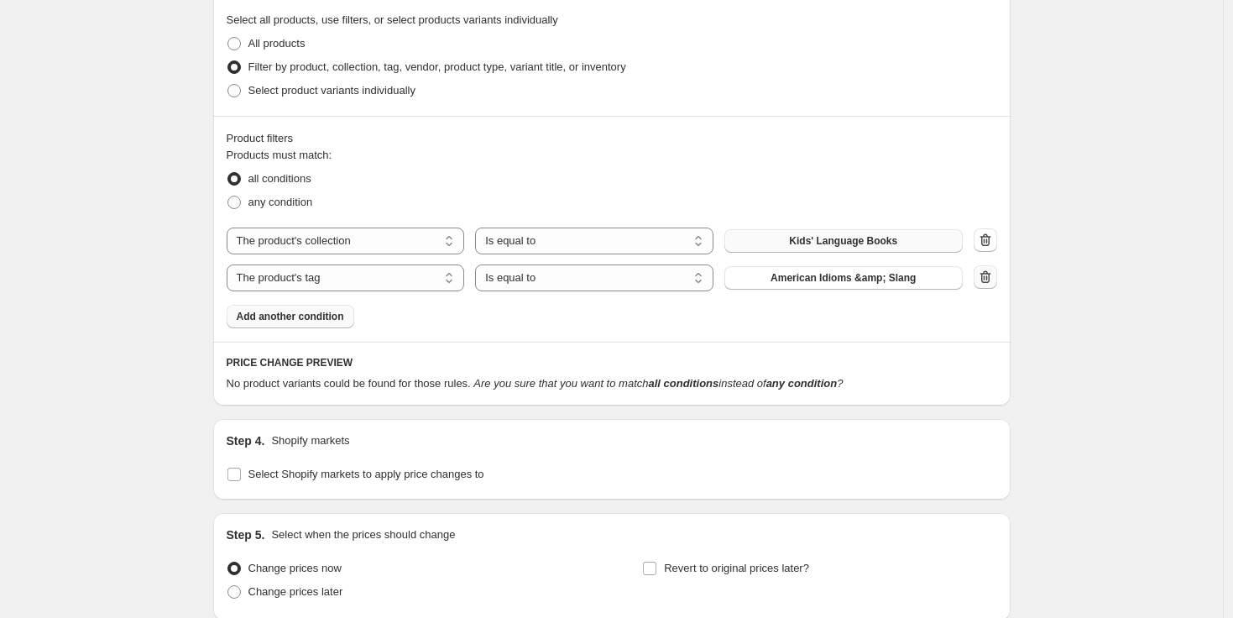
click at [993, 278] on icon "button" at bounding box center [985, 276] width 17 height 17
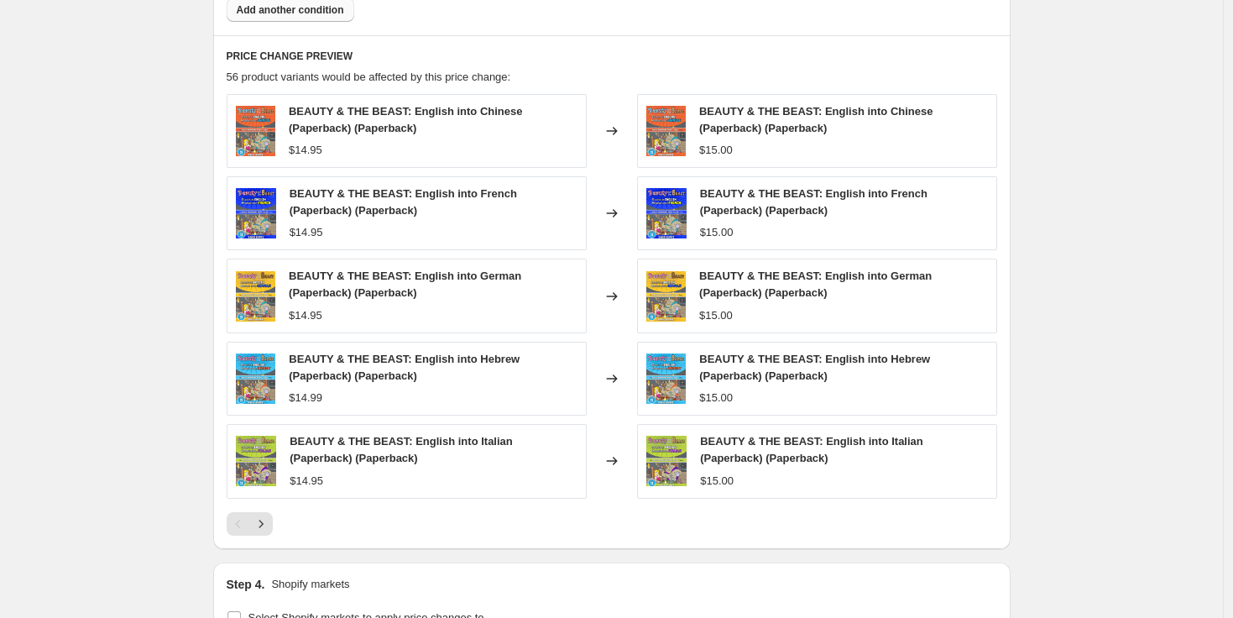
scroll to position [648, 0]
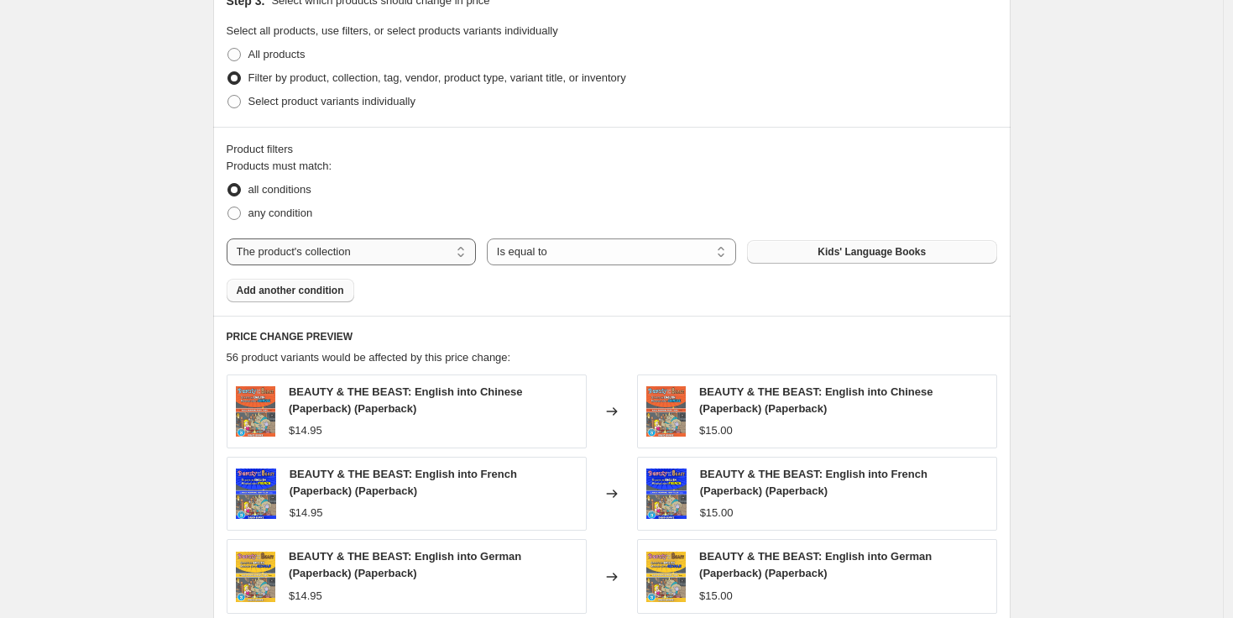
click at [350, 252] on select "The product The product's collection The product's tag The product's vendor The…" at bounding box center [351, 251] width 249 height 27
click at [275, 215] on span "any condition" at bounding box center [280, 212] width 65 height 13
click at [228, 207] on input "any condition" at bounding box center [227, 206] width 1 height 1
radio input "true"
click at [341, 255] on select "The product The product's collection The product's tag The product's vendor The…" at bounding box center [351, 251] width 249 height 27
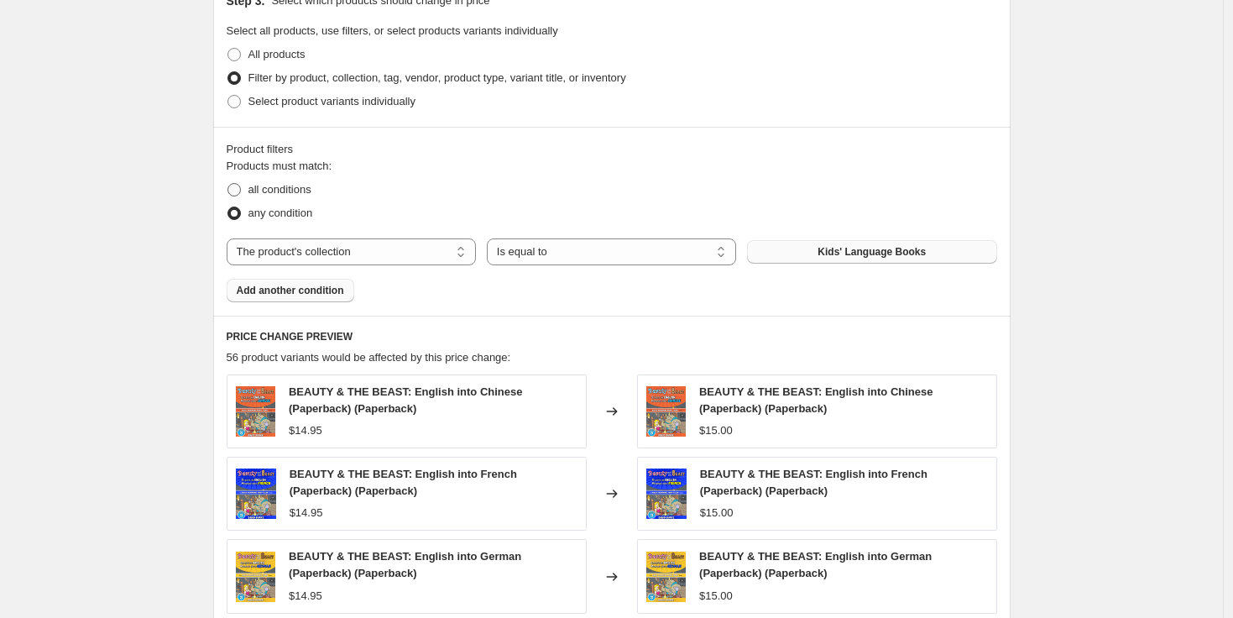
click at [279, 190] on span "all conditions" at bounding box center [279, 189] width 63 height 13
click at [228, 184] on input "all conditions" at bounding box center [227, 183] width 1 height 1
radio input "true"
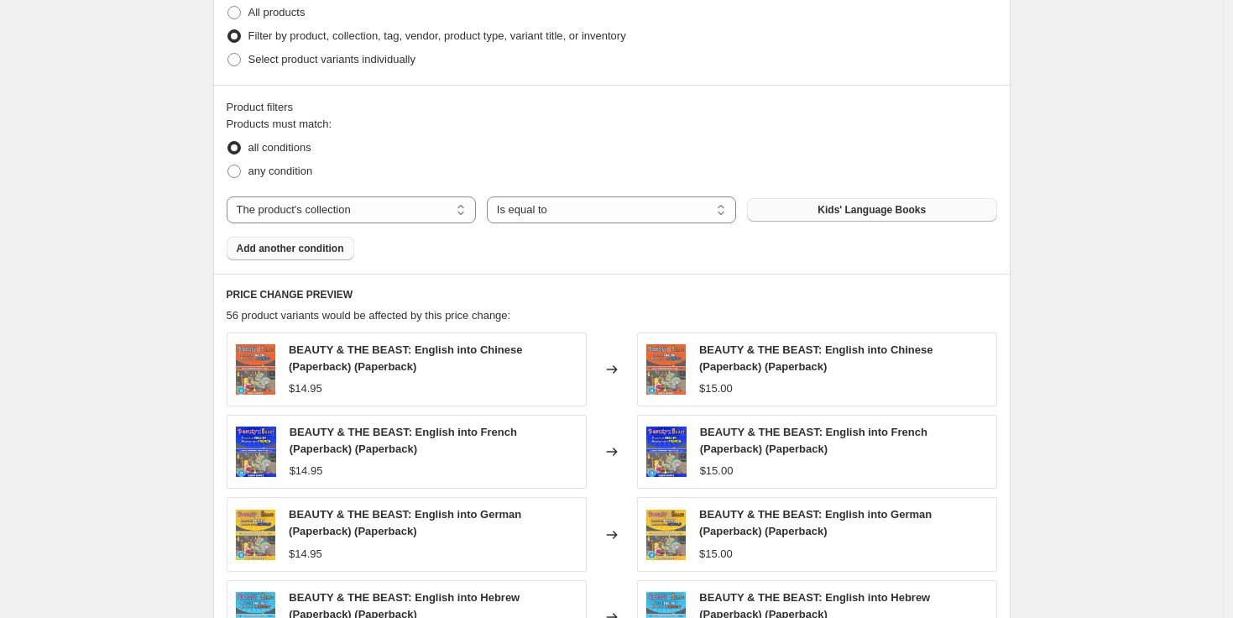
scroll to position [657, 0]
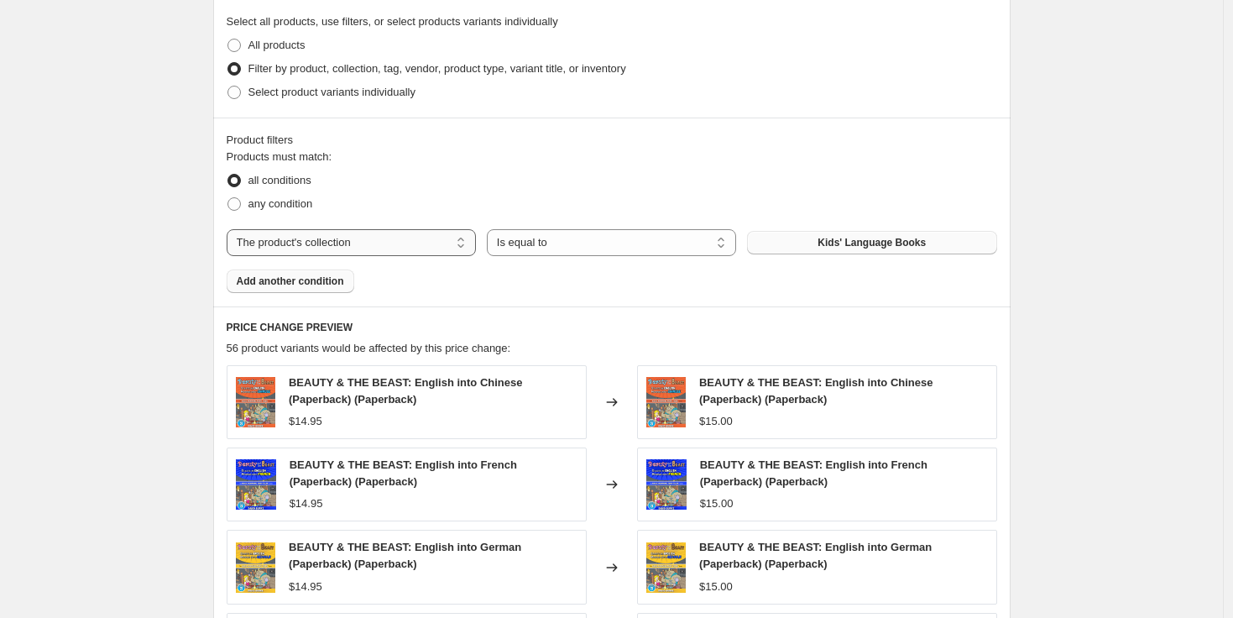
click at [326, 242] on select "The product The product's collection The product's tag The product's vendor The…" at bounding box center [351, 242] width 249 height 27
select select "product_status"
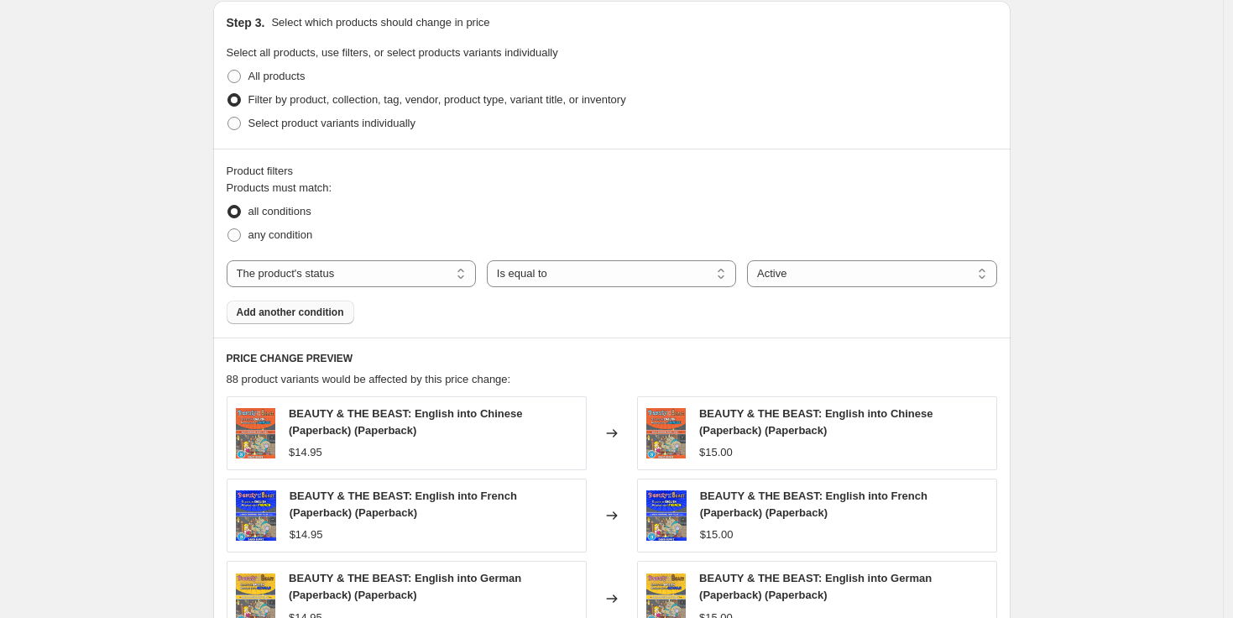
scroll to position [623, 0]
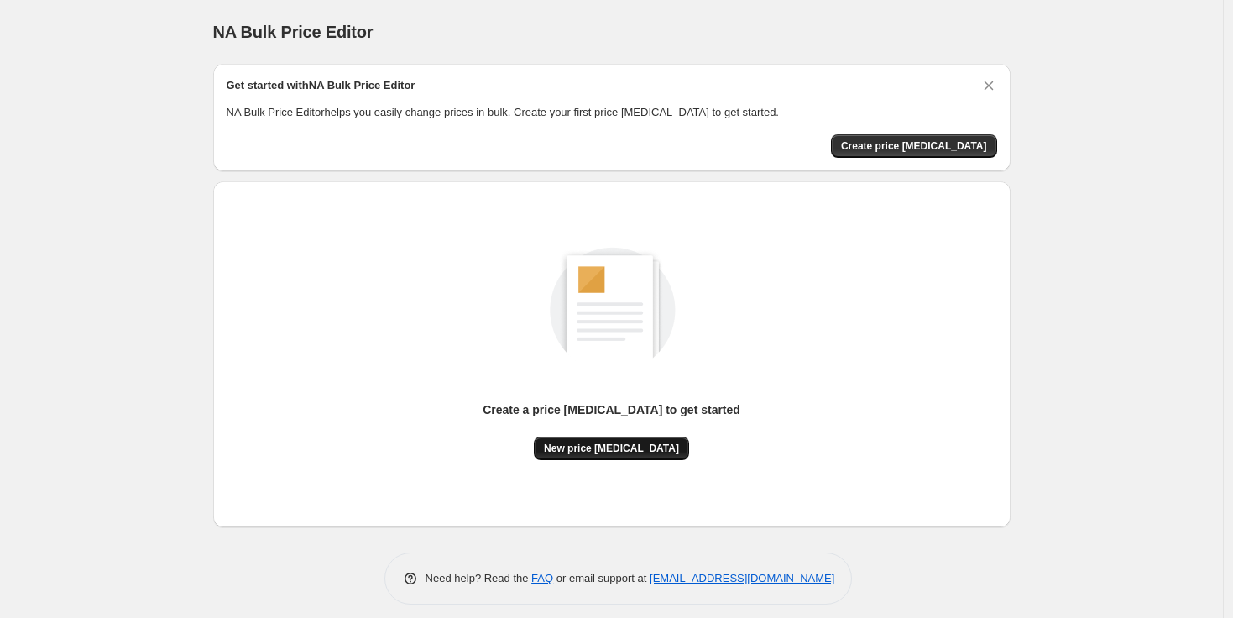
click at [577, 446] on span "New price [MEDICAL_DATA]" at bounding box center [611, 447] width 135 height 13
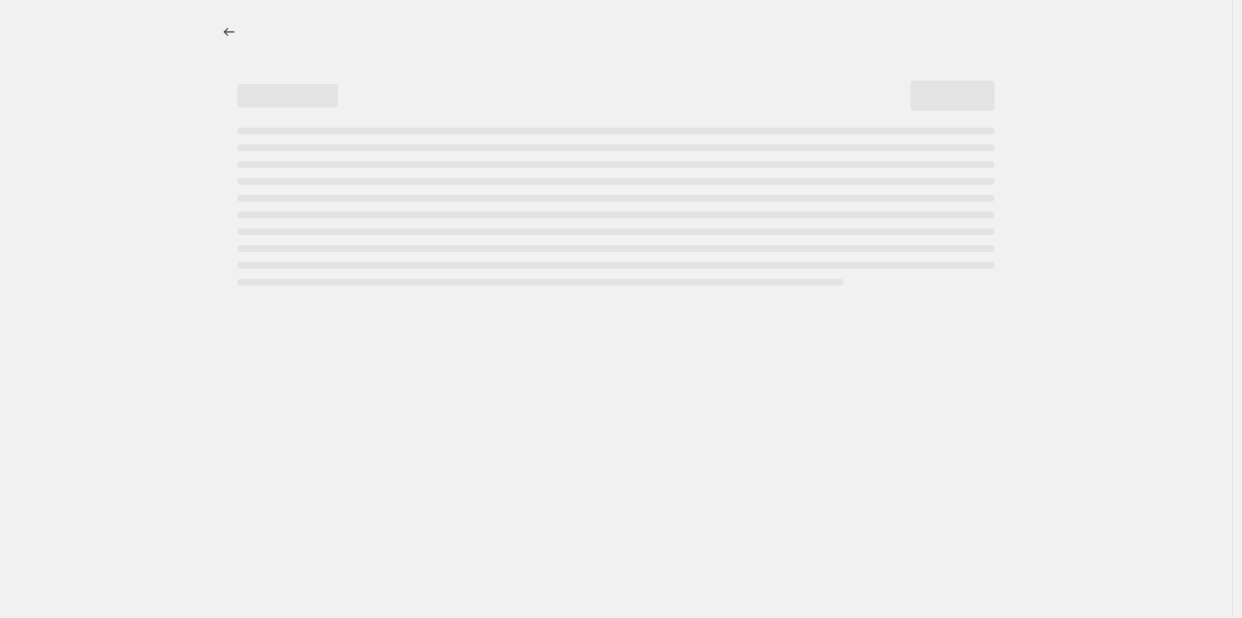
select select "percentage"
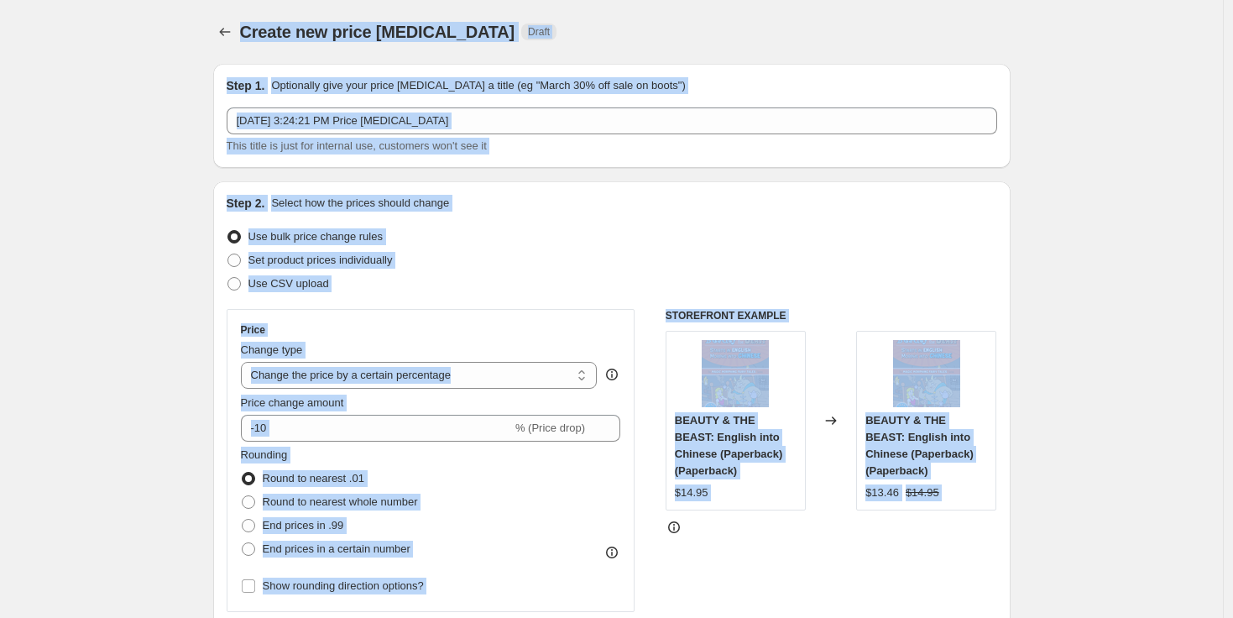
copy div "Create new price change job. This page is ready Create new price change job Dra…"
click at [493, 234] on div "Use bulk price change rules" at bounding box center [612, 236] width 770 height 23
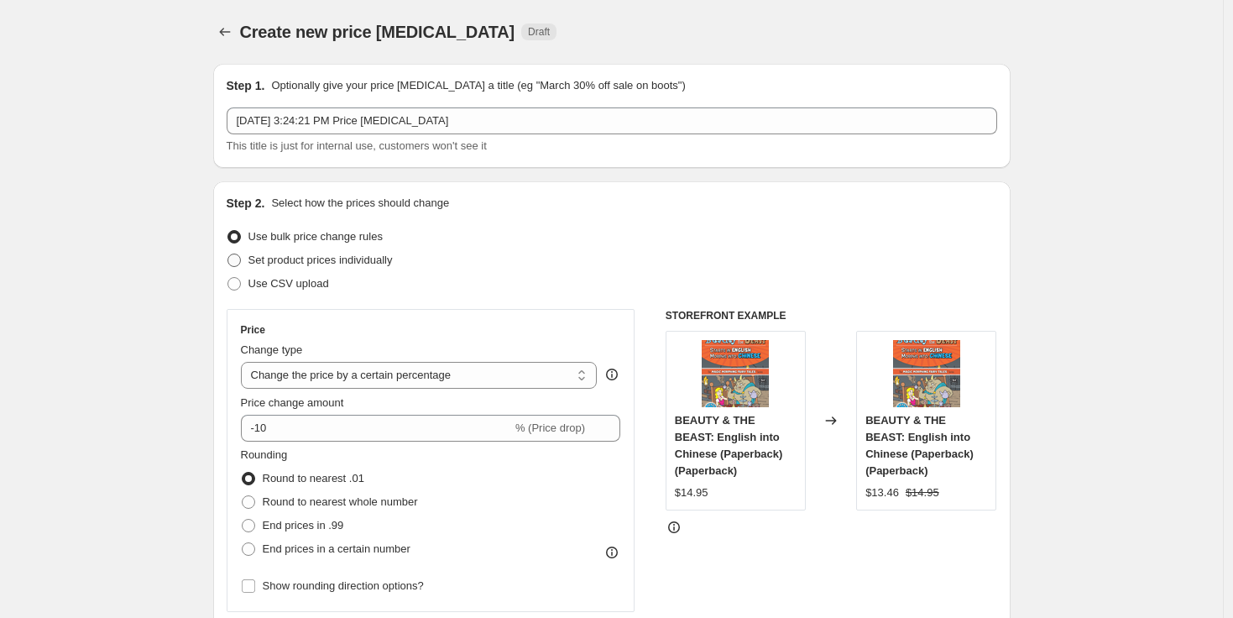
click at [240, 258] on span at bounding box center [233, 259] width 13 height 13
click at [228, 254] on input "Set product prices individually" at bounding box center [227, 253] width 1 height 1
radio input "true"
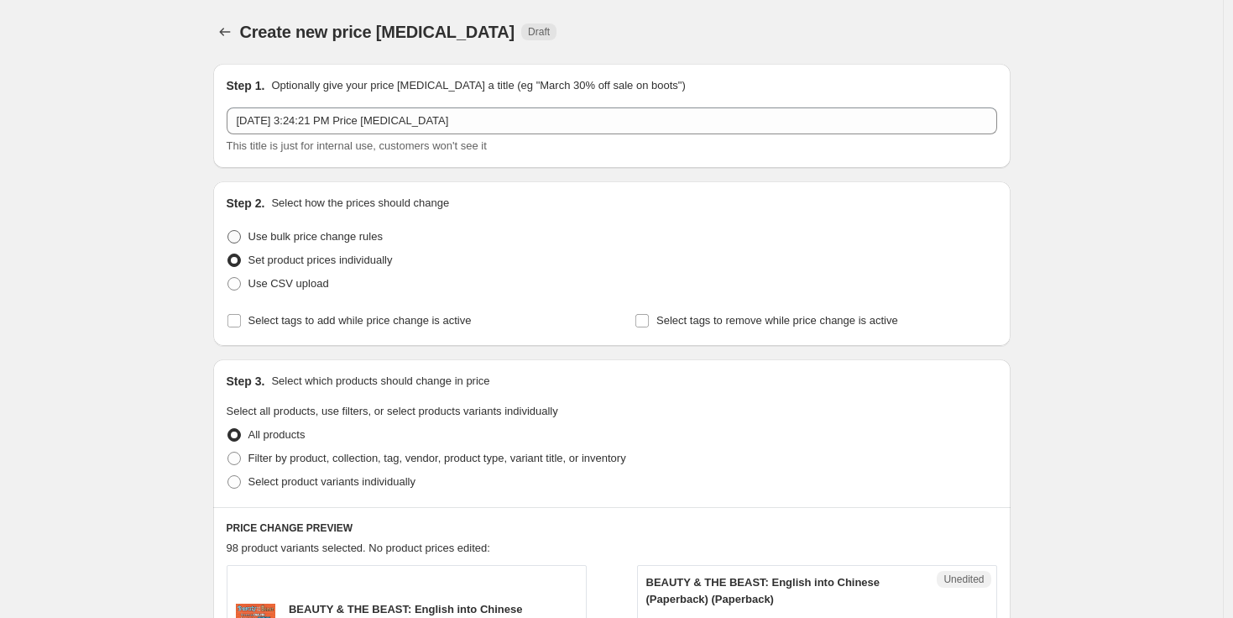
click at [237, 232] on span at bounding box center [233, 236] width 13 height 13
click at [228, 231] on input "Use bulk price change rules" at bounding box center [227, 230] width 1 height 1
radio input "true"
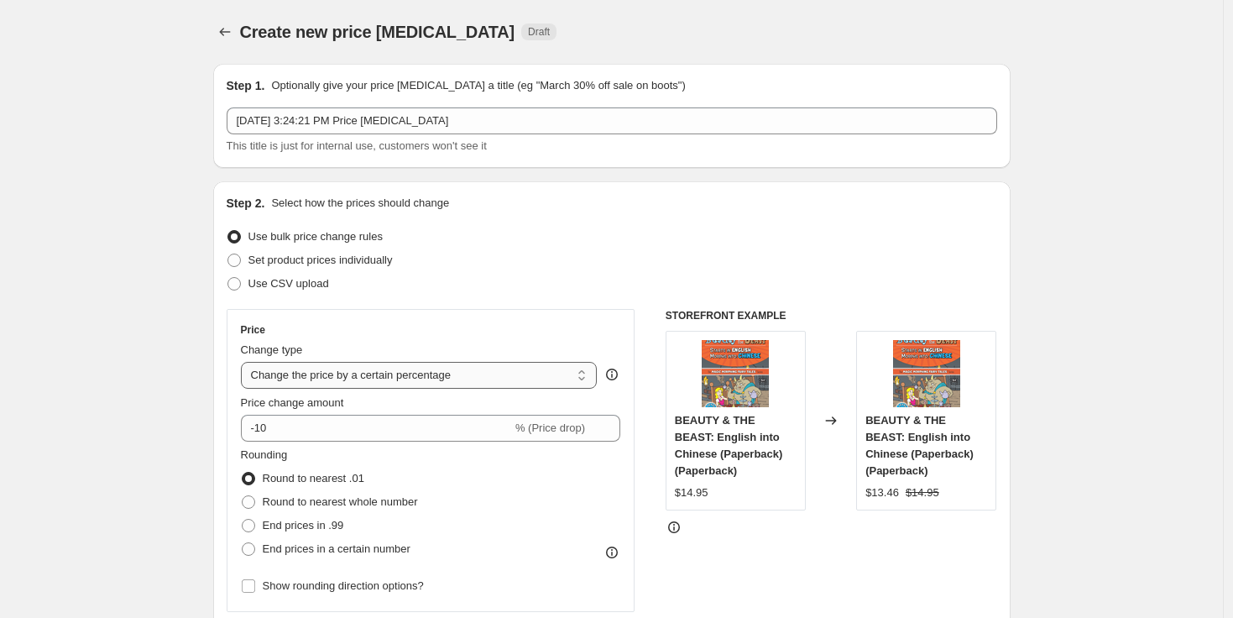
click at [354, 376] on select "Change the price to a certain amount Change the price by a certain amount Chang…" at bounding box center [419, 375] width 357 height 27
select select "to"
click at [245, 362] on select "Change the price to a certain amount Change the price by a certain amount Chang…" at bounding box center [419, 375] width 357 height 27
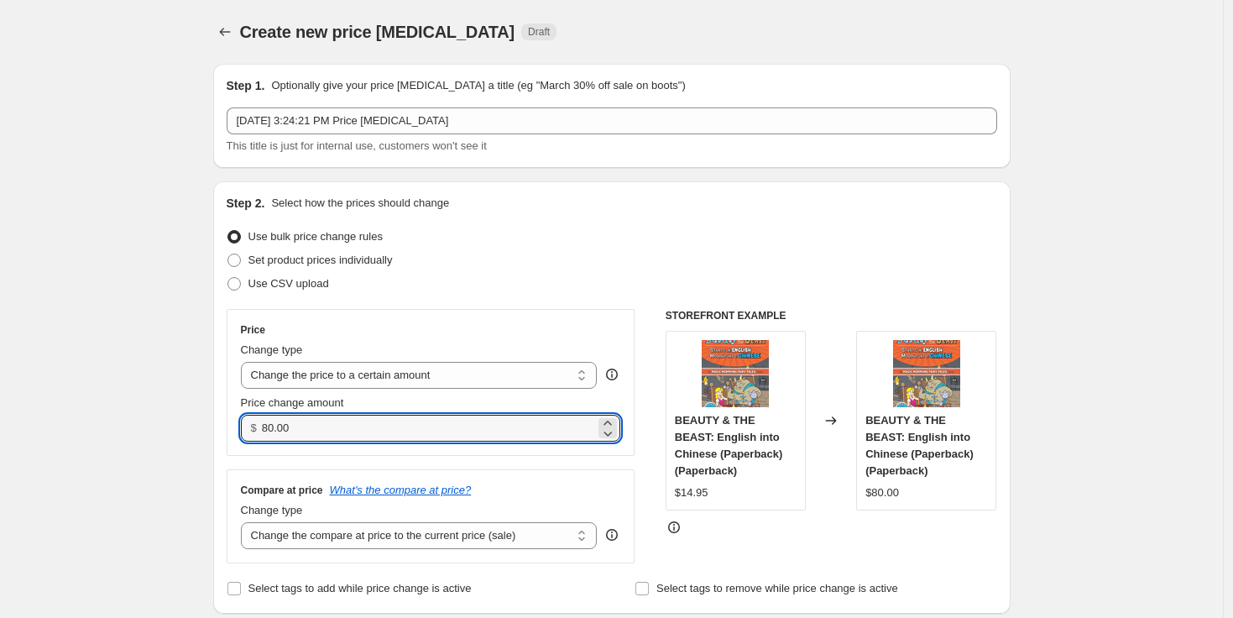
drag, startPoint x: 307, startPoint y: 430, endPoint x: 222, endPoint y: 420, distance: 86.2
click at [222, 420] on div "Step 2. Select how the prices should change Use bulk price change rules Set pro…" at bounding box center [611, 397] width 797 height 432
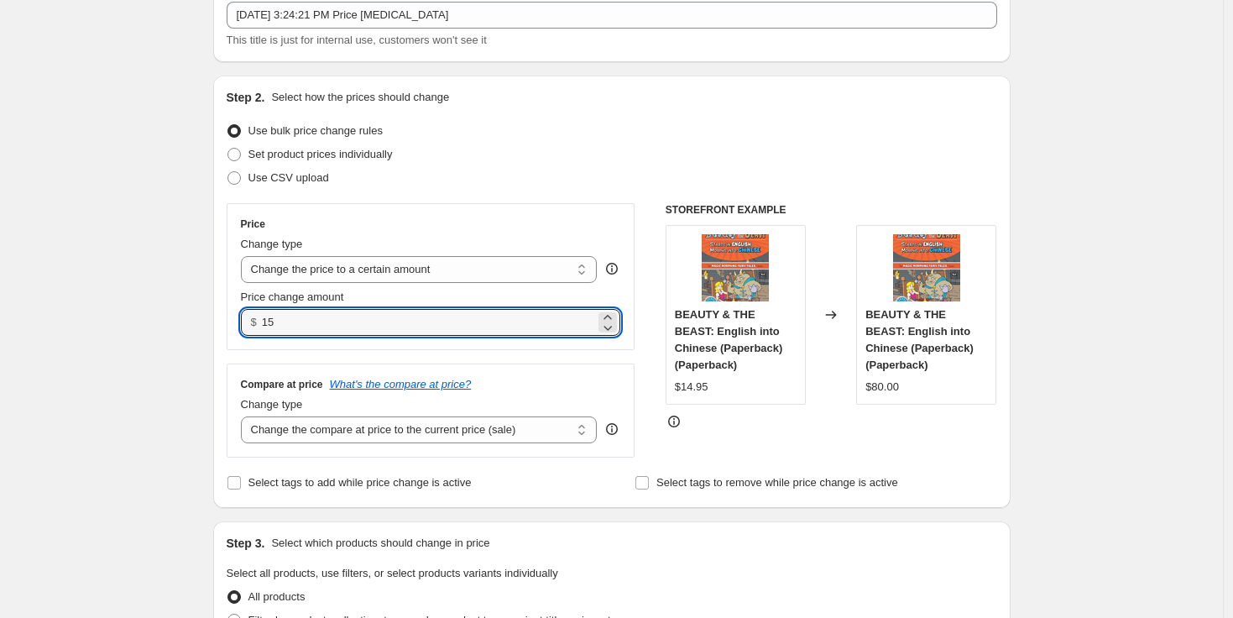
type input "15.00"
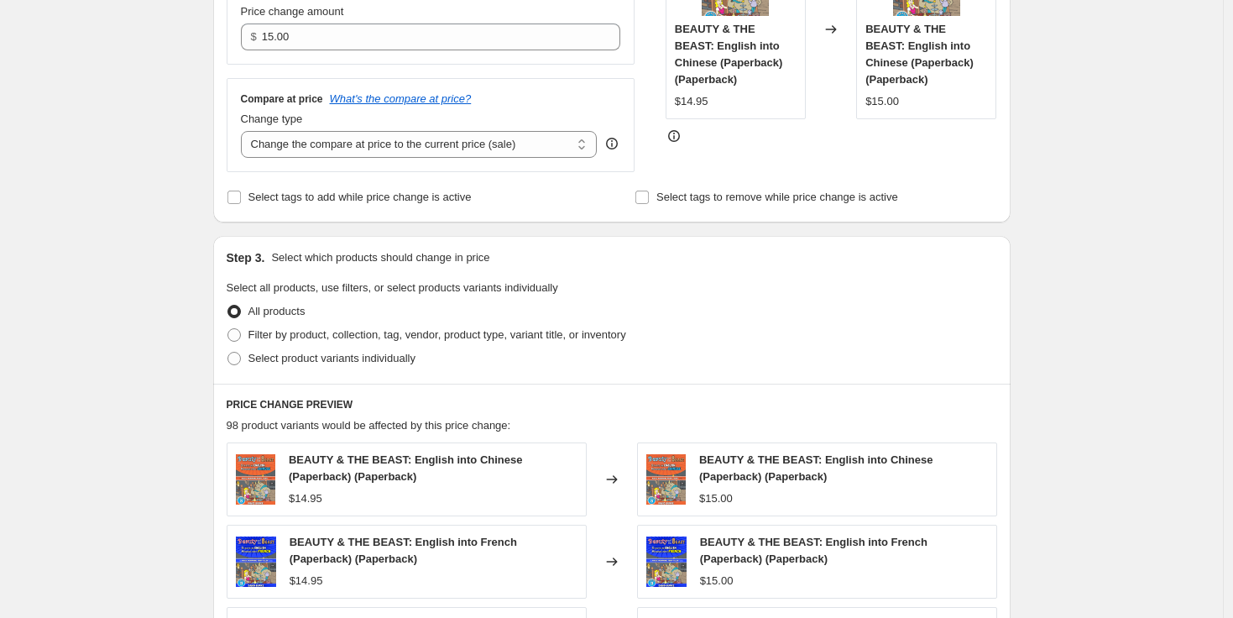
scroll to position [430, 0]
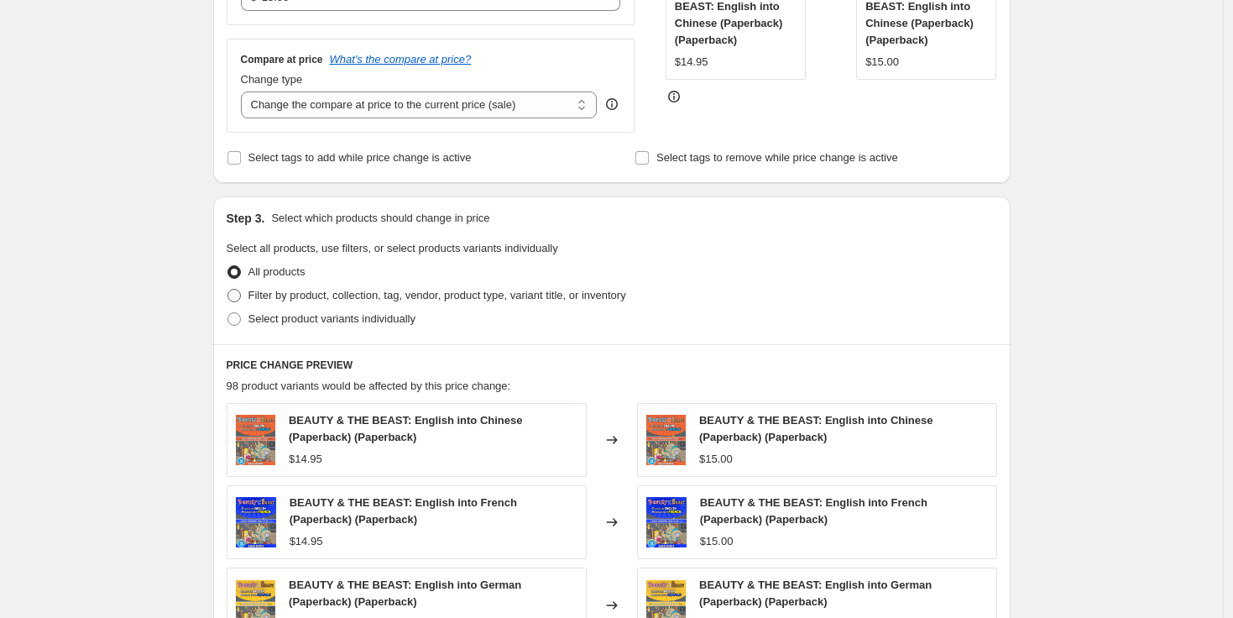
click at [240, 298] on span at bounding box center [233, 295] width 13 height 13
click at [228, 289] on input "Filter by product, collection, tag, vendor, product type, variant title, or inv…" at bounding box center [227, 289] width 1 height 1
radio input "true"
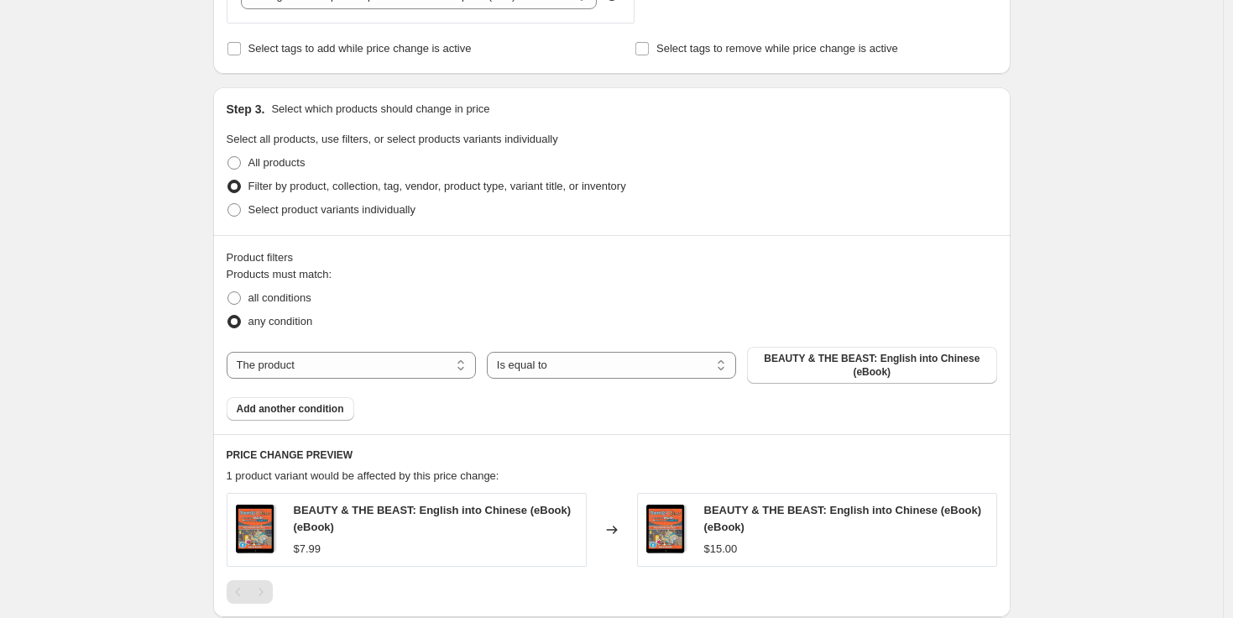
scroll to position [727, 0]
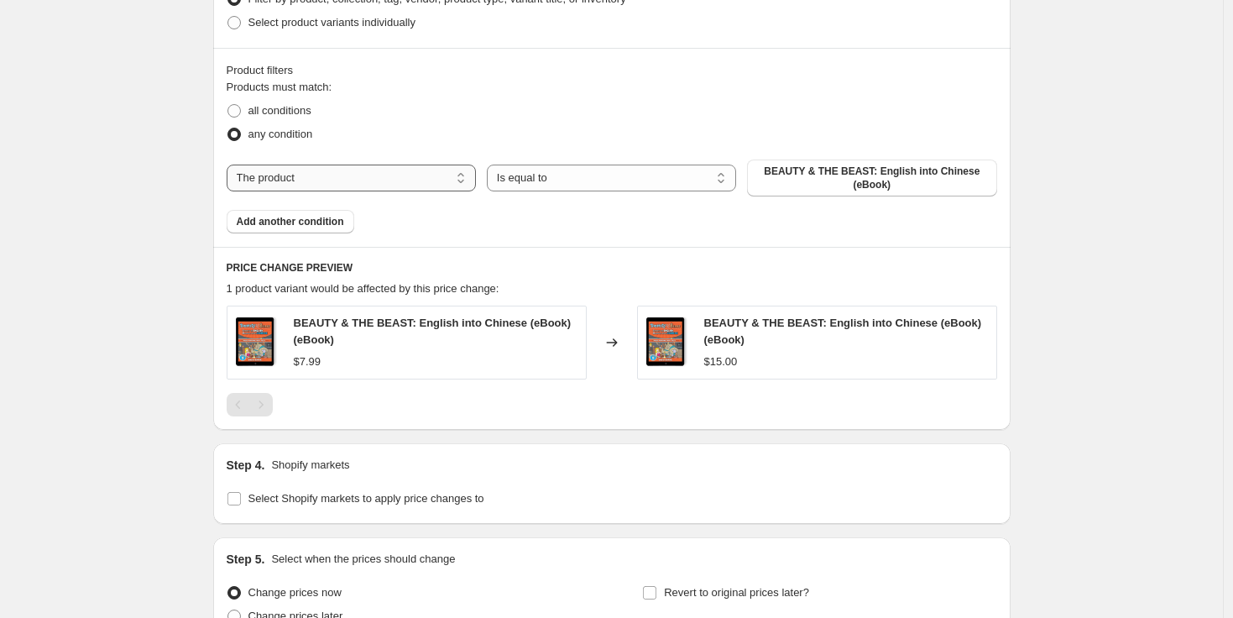
click at [372, 181] on select "The product The product's collection The product's tag The product's vendor The…" at bounding box center [351, 177] width 249 height 27
select select "collection"
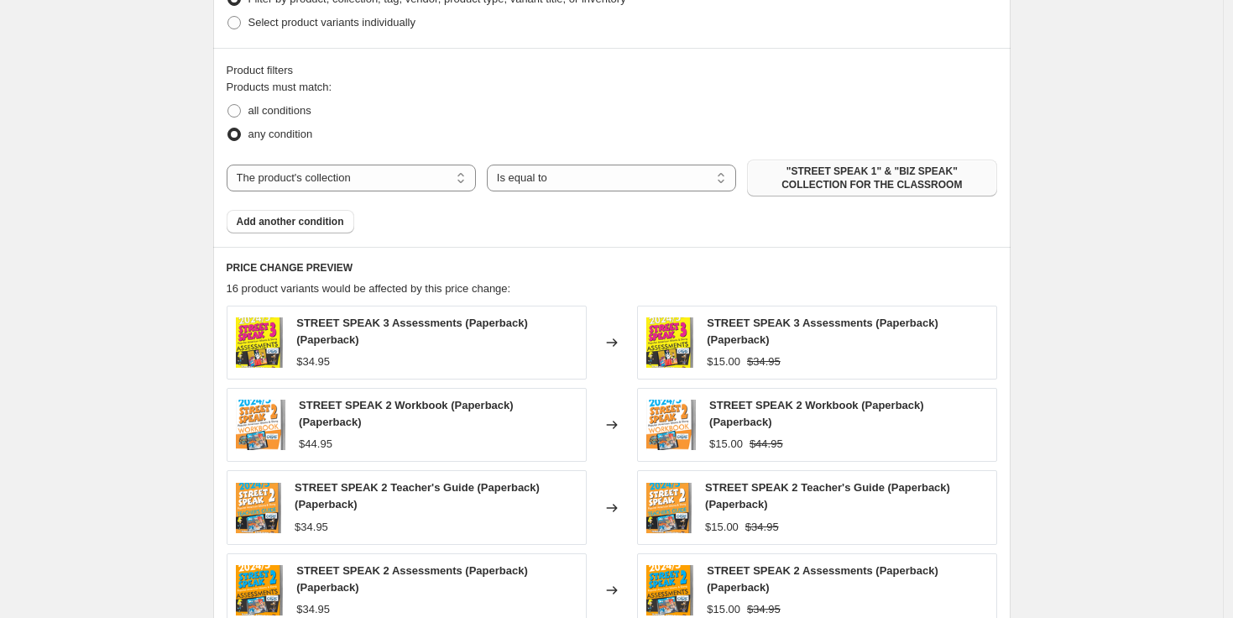
click at [905, 183] on span ""STREET SPEAK 1" & "BIZ SPEAK" COLLECTION FOR THE CLASSROOM" at bounding box center [871, 177] width 229 height 27
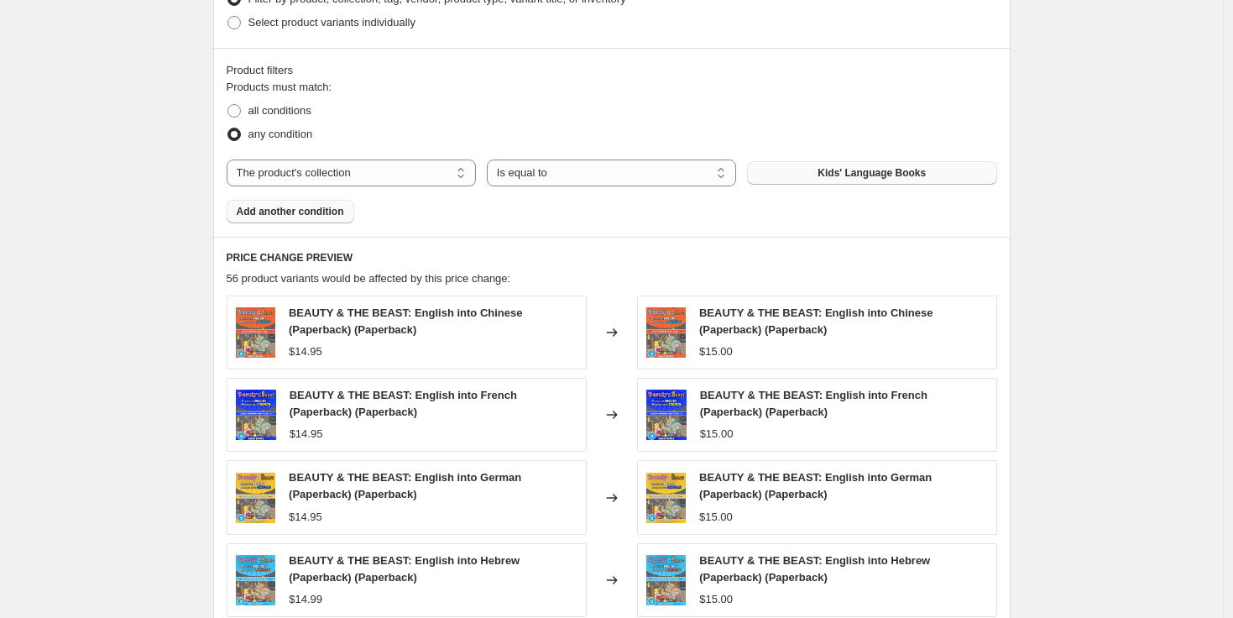
click at [261, 211] on span "Add another condition" at bounding box center [290, 211] width 107 height 13
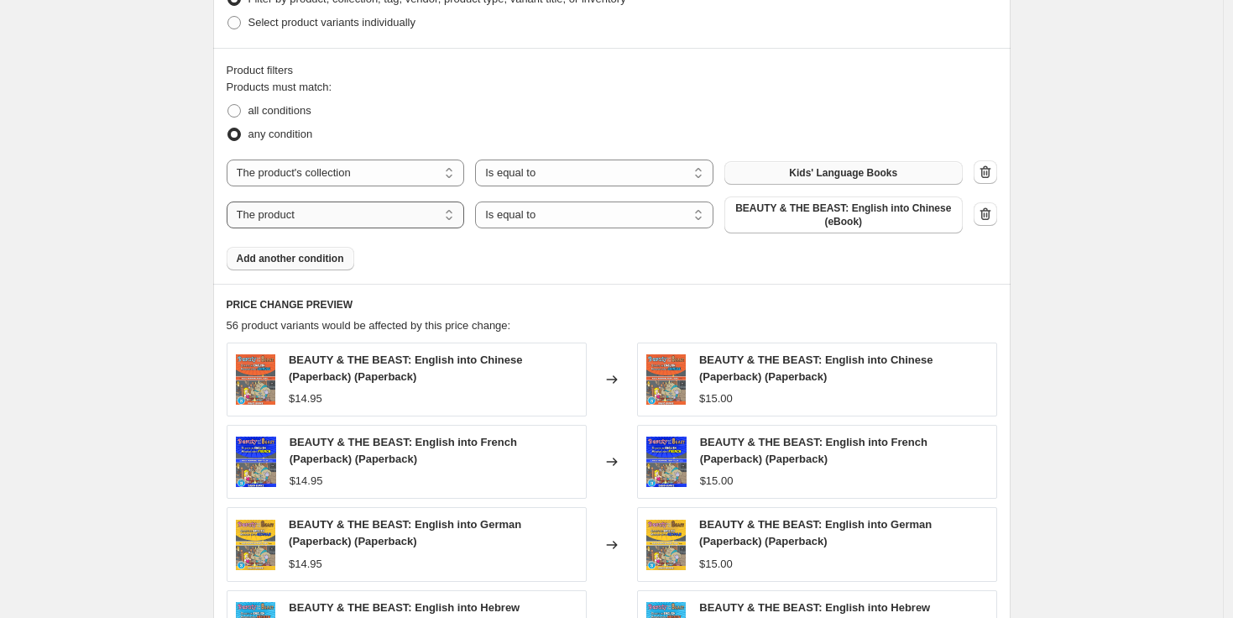
click at [295, 220] on select "The product The product's collection The product's tag The product's vendor The…" at bounding box center [346, 214] width 238 height 27
click at [310, 179] on select "The product The product's collection The product's tag The product's vendor The…" at bounding box center [346, 172] width 238 height 27
click at [415, 216] on select "The product The product's collection The product's tag The product's vendor The…" at bounding box center [346, 214] width 238 height 27
select select "title"
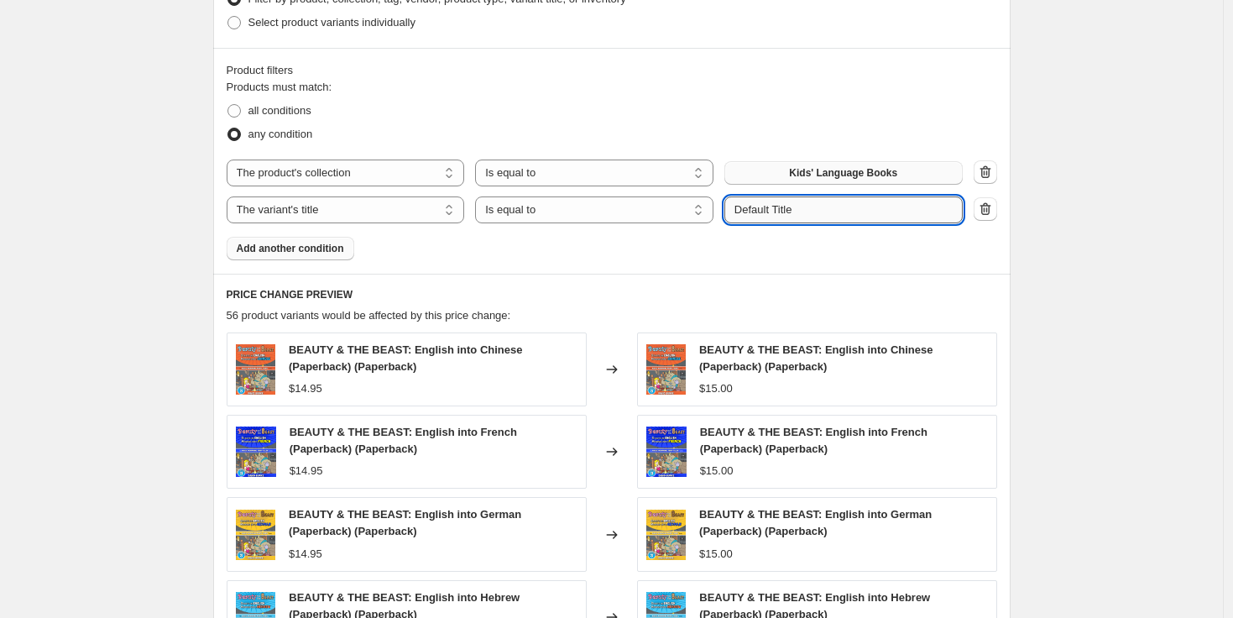
click at [800, 216] on input "Default Title" at bounding box center [843, 209] width 238 height 27
click at [650, 214] on select "Is equal to Is not equal to Contains" at bounding box center [594, 209] width 238 height 27
select select "contains"
click at [781, 211] on input "Default Title" at bounding box center [843, 209] width 238 height 27
drag, startPoint x: 845, startPoint y: 206, endPoint x: 680, endPoint y: 205, distance: 165.3
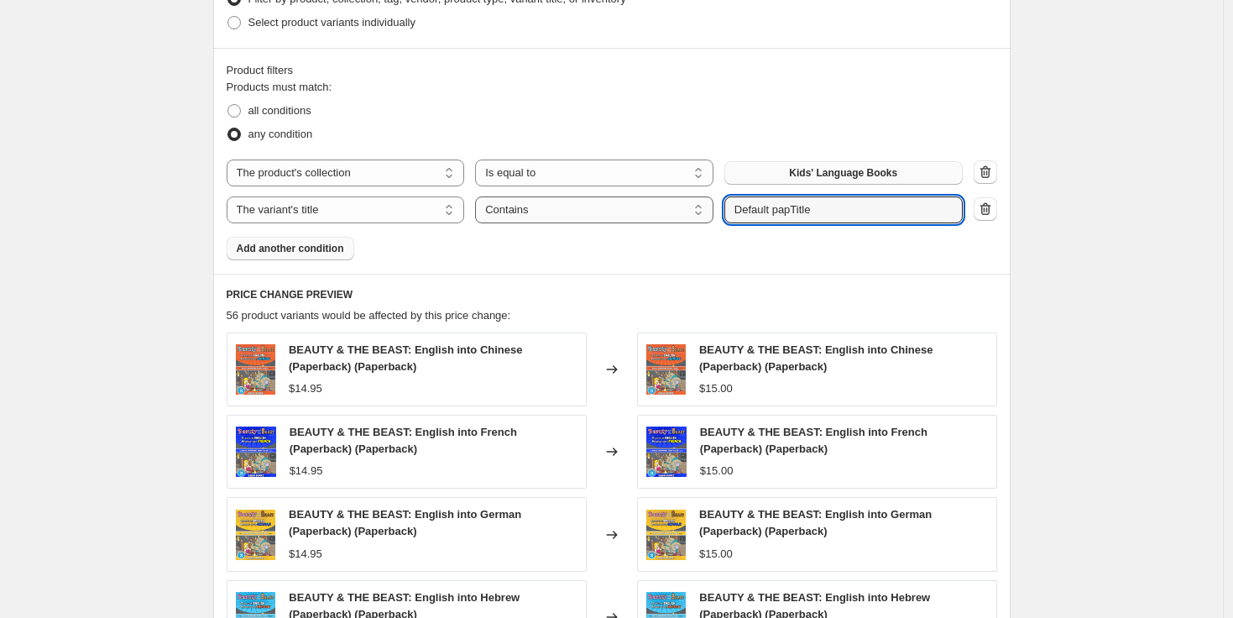
click at [680, 205] on div "The product The product's collection The product's tag The product's vendor The…" at bounding box center [595, 209] width 736 height 27
type input "paperback"
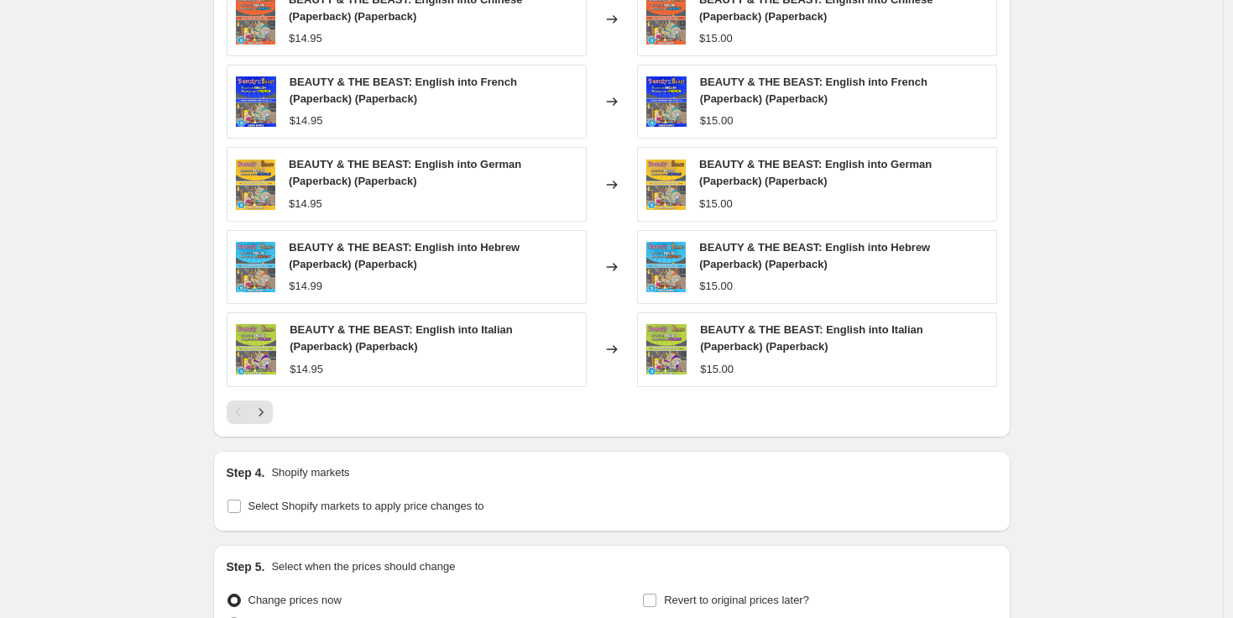
scroll to position [1085, 0]
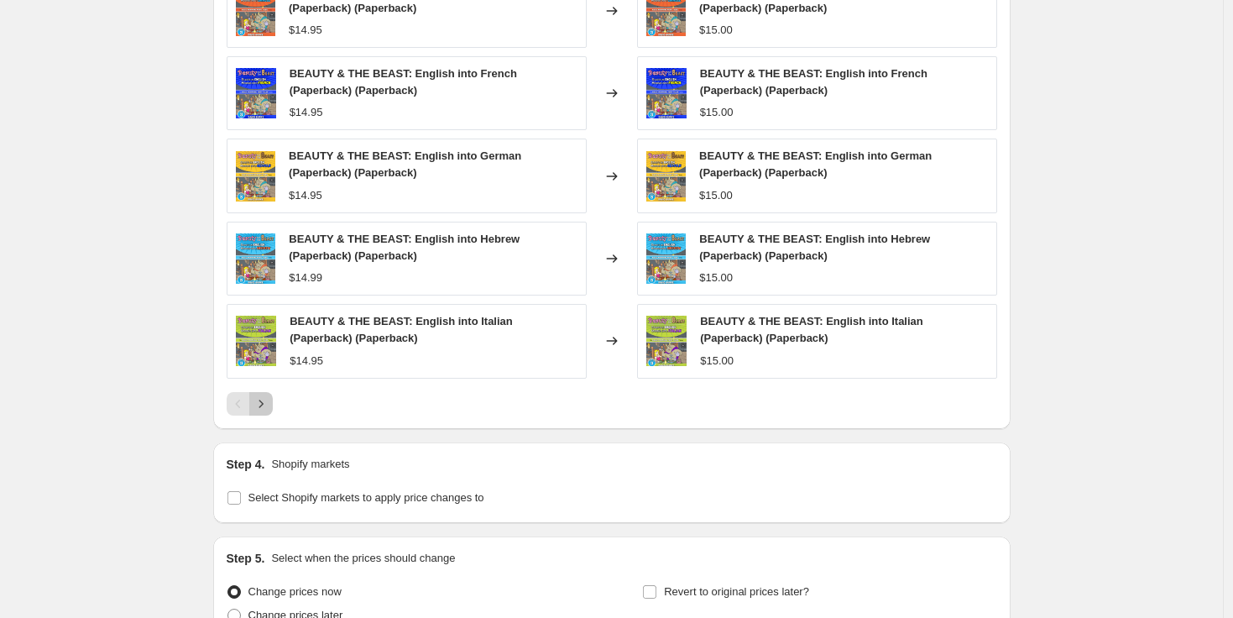
click at [265, 399] on icon "Next" at bounding box center [261, 403] width 17 height 17
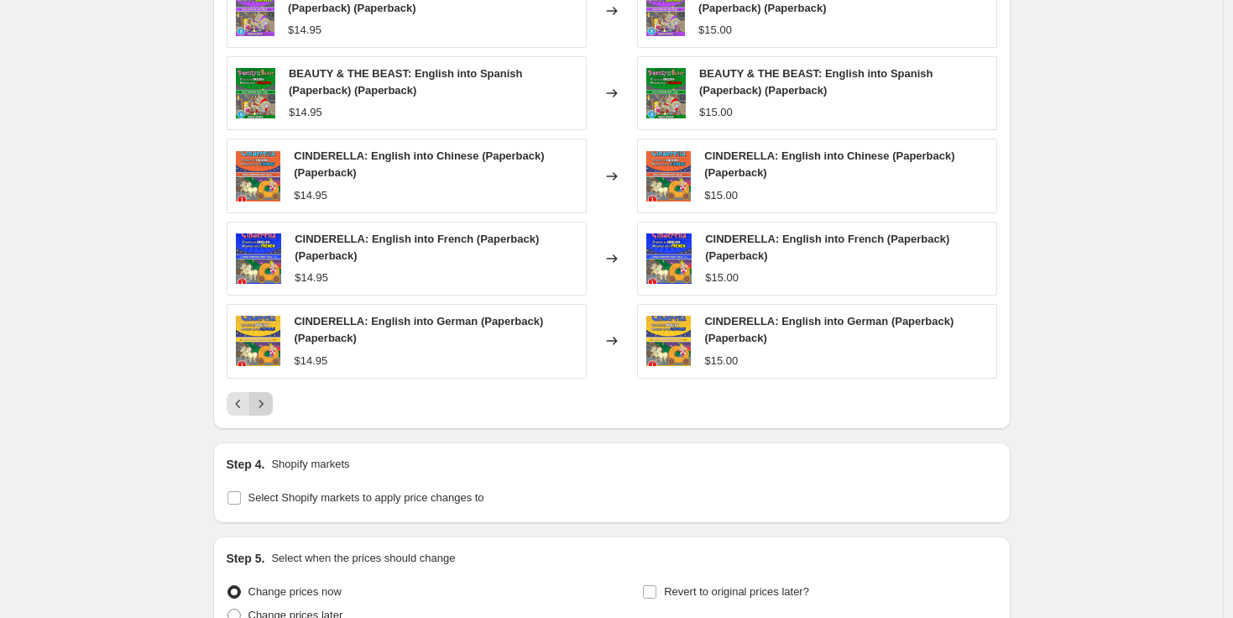
click at [265, 399] on icon "Next" at bounding box center [261, 403] width 17 height 17
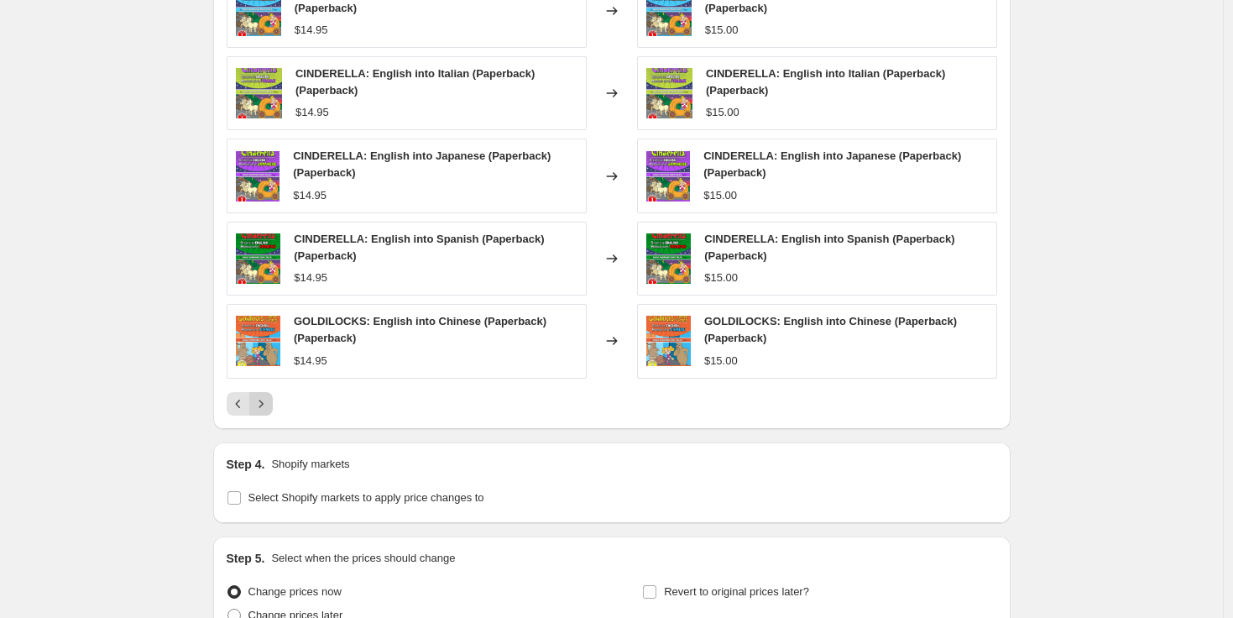
click at [268, 404] on icon "Next" at bounding box center [261, 403] width 17 height 17
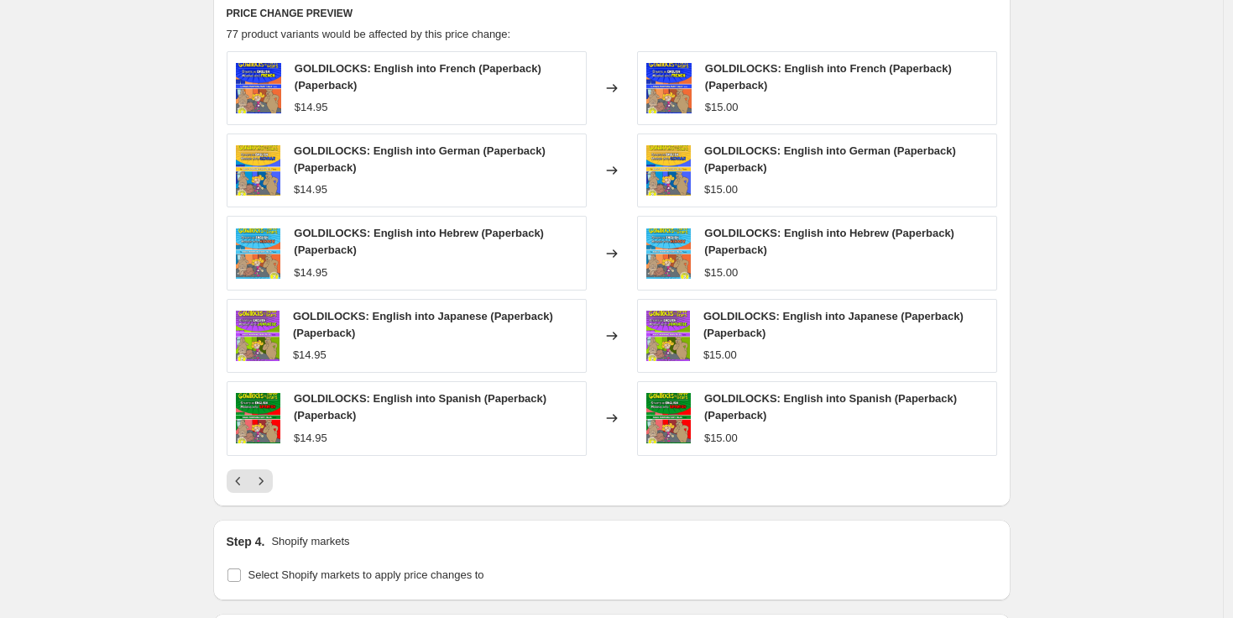
scroll to position [993, 0]
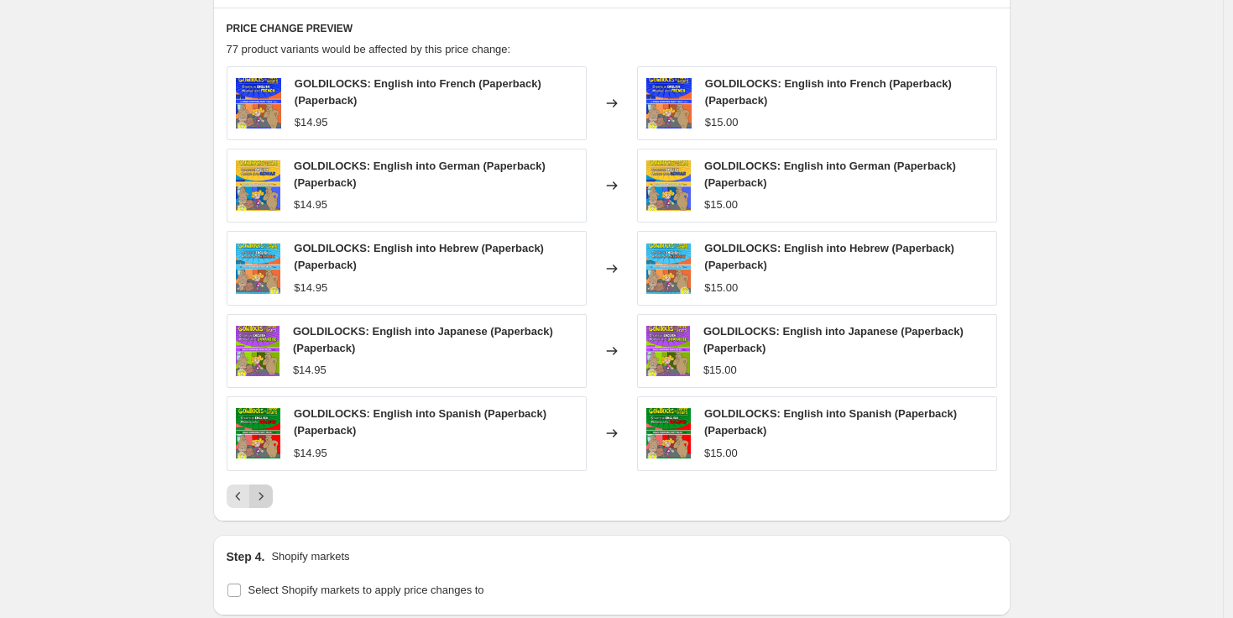
click at [269, 492] on icon "Next" at bounding box center [261, 495] width 17 height 17
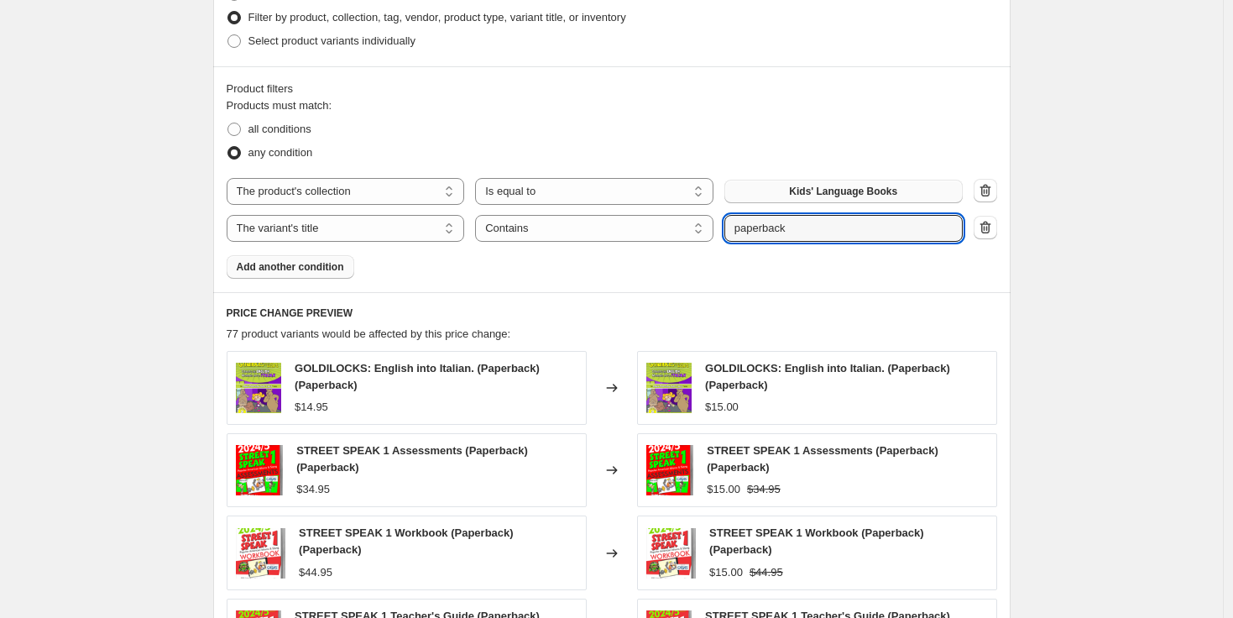
scroll to position [710, 0]
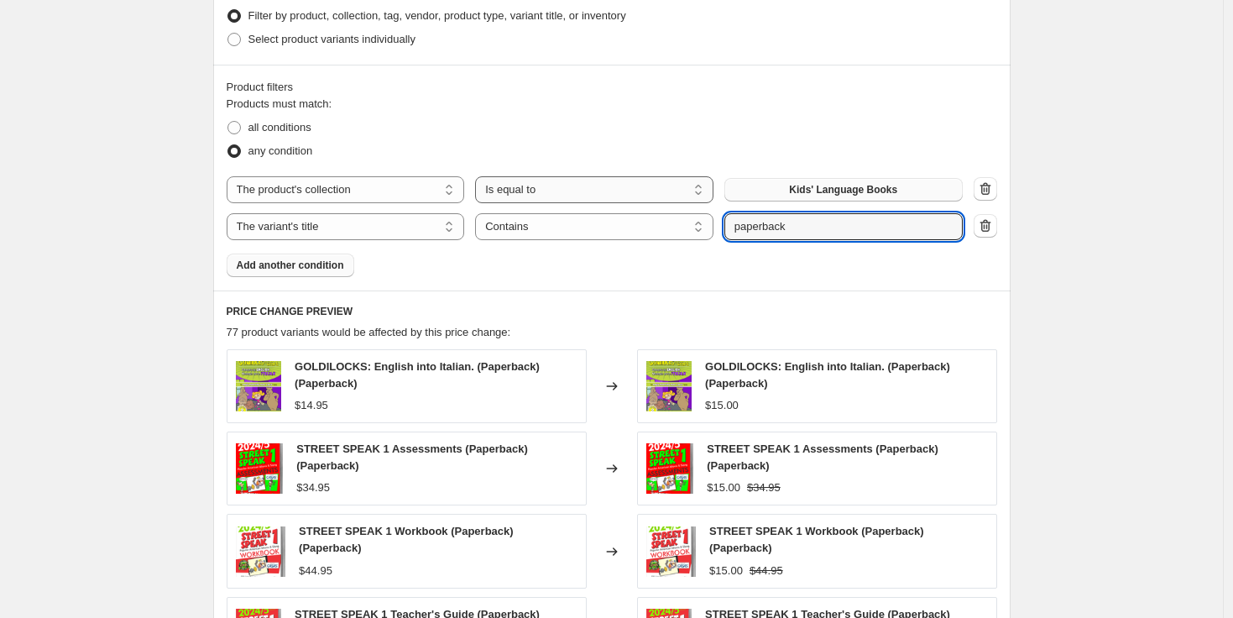
click at [552, 190] on select "Is equal to Is not equal to" at bounding box center [594, 189] width 238 height 27
click at [479, 176] on select "Is equal to Is not equal to" at bounding box center [594, 189] width 238 height 27
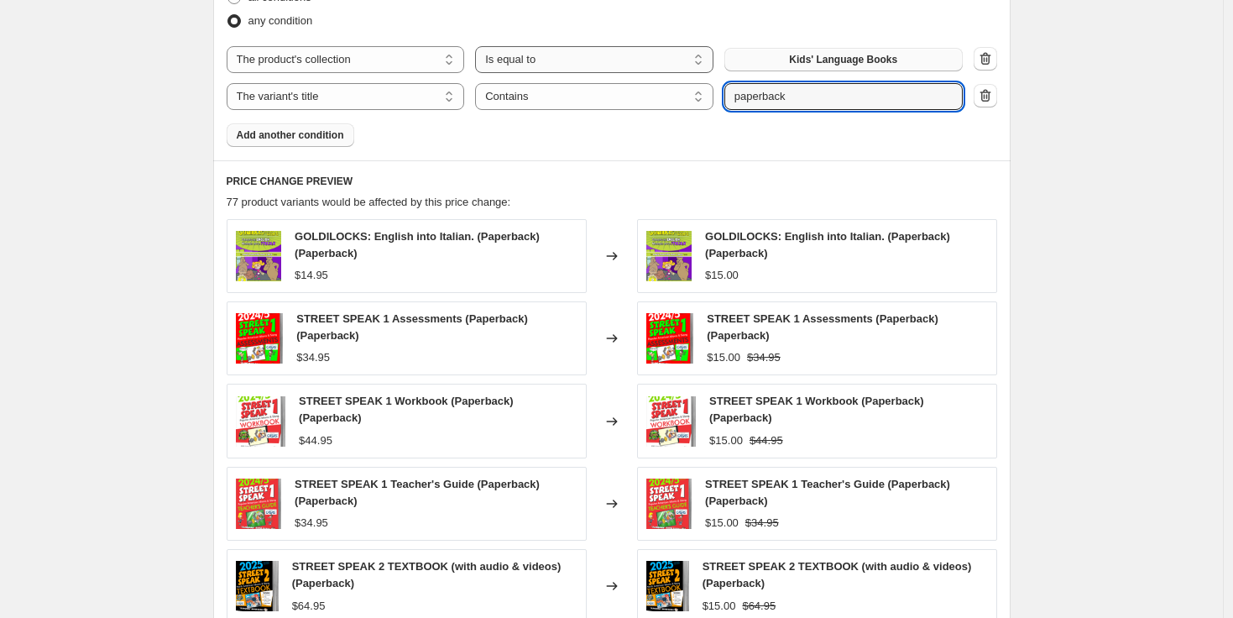
scroll to position [734, 0]
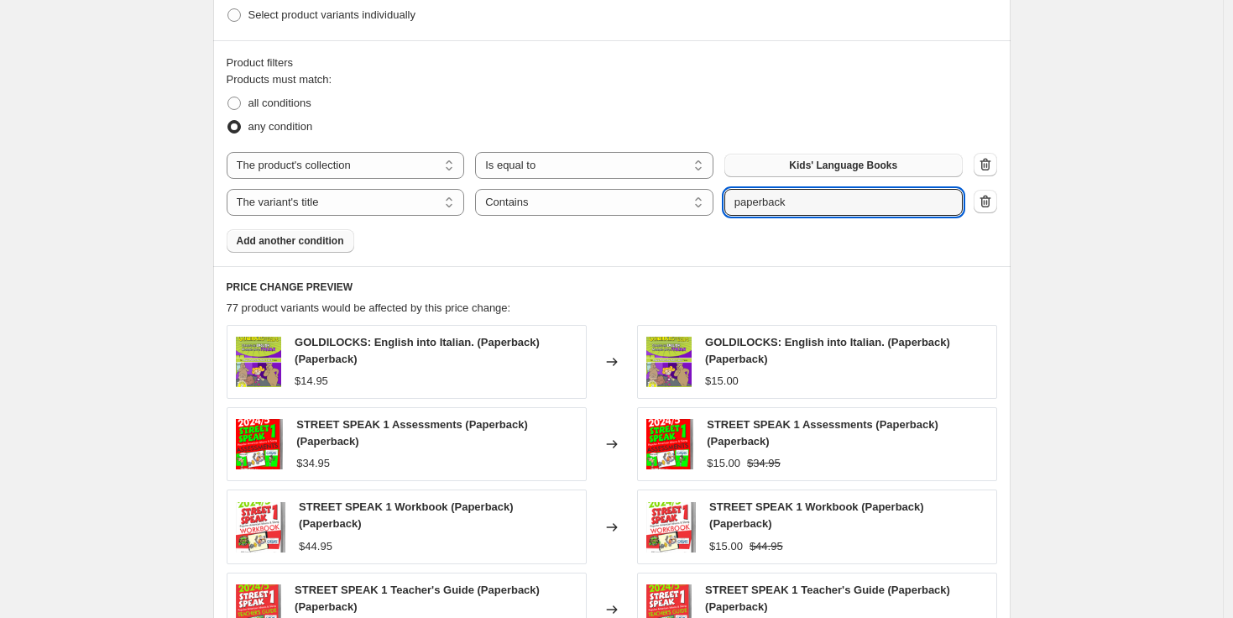
click at [91, 427] on div "Create new price change job. This page is ready Create new price change job Dra…" at bounding box center [611, 200] width 1222 height 1868
